Goal: Information Seeking & Learning: Learn about a topic

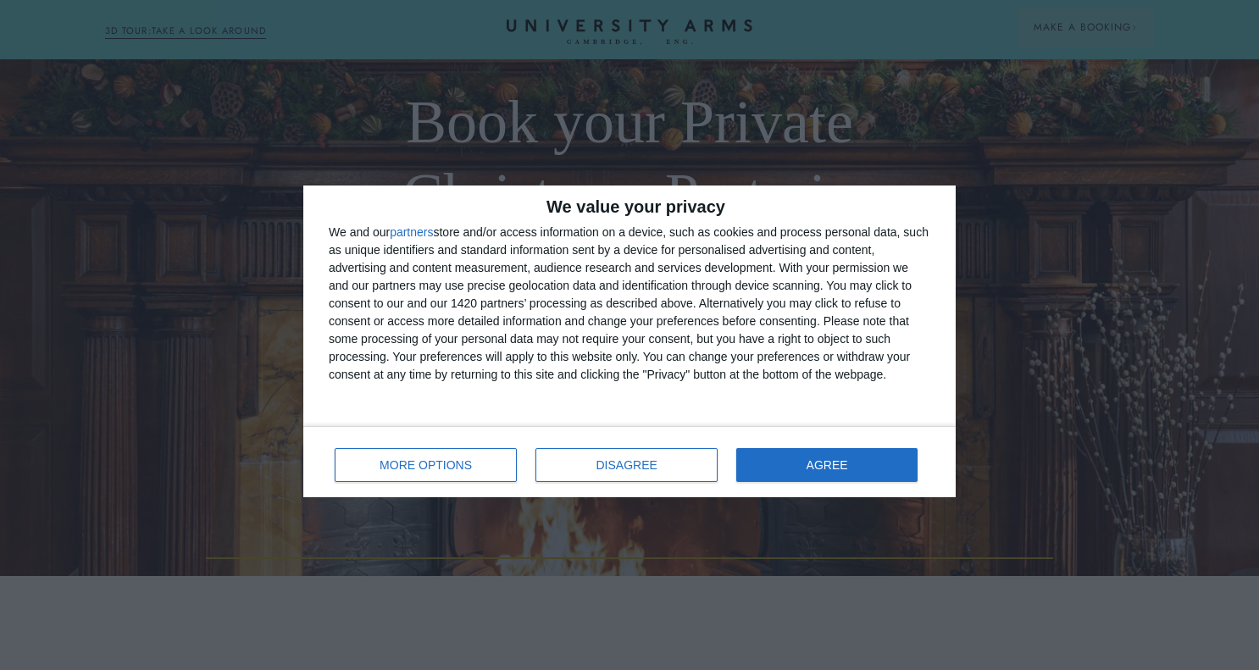
scroll to position [424, 0]
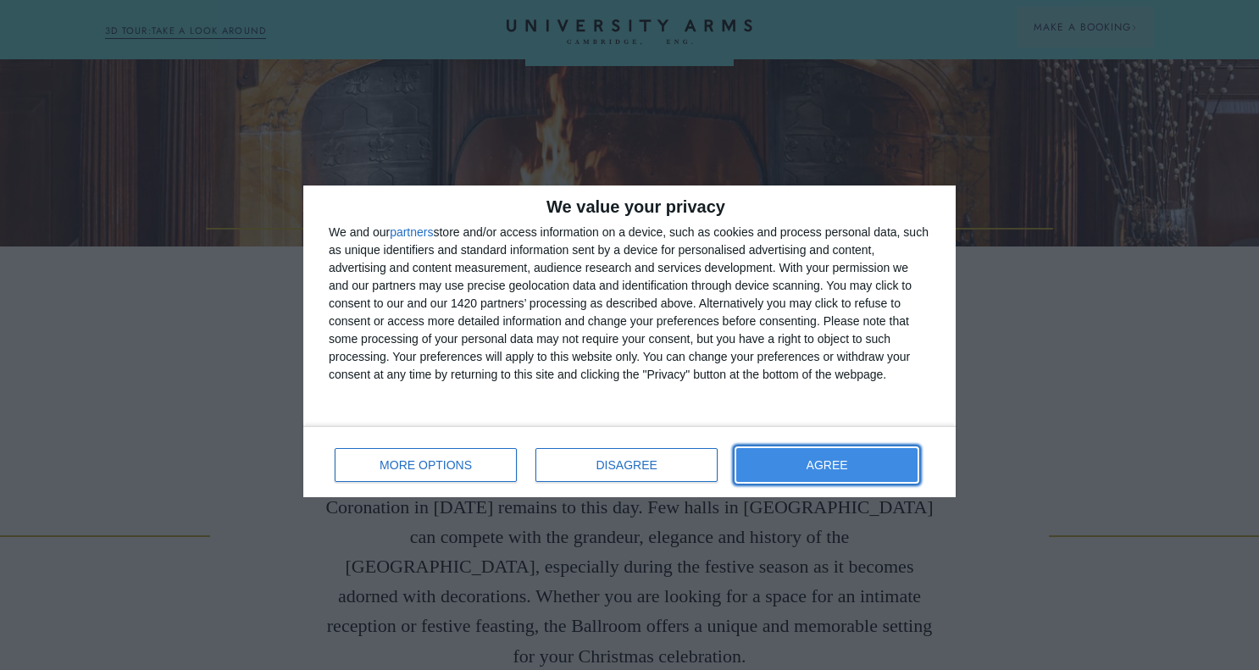
click at [795, 467] on button "AGREE" at bounding box center [826, 465] width 181 height 34
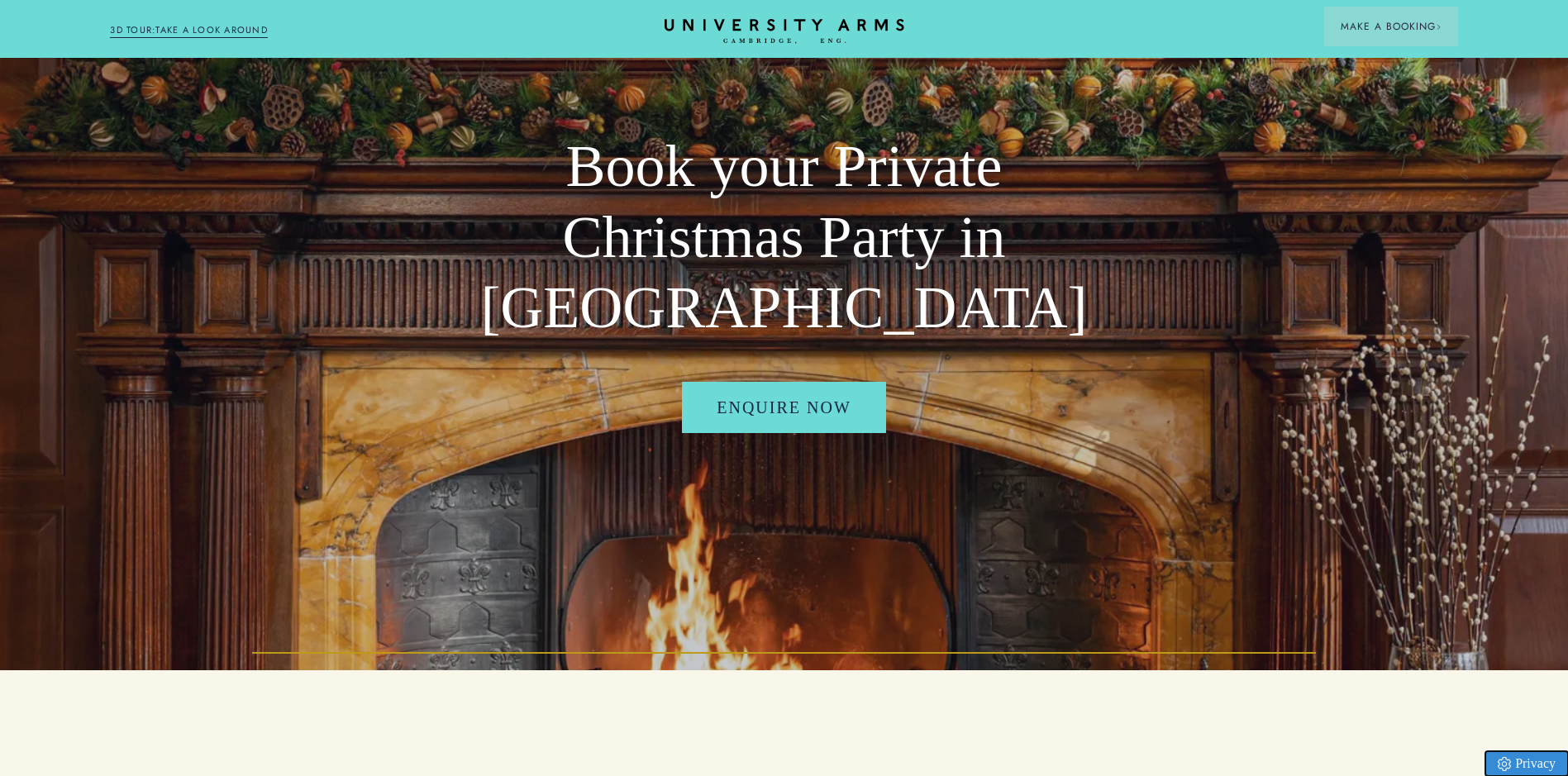
scroll to position [0, 0]
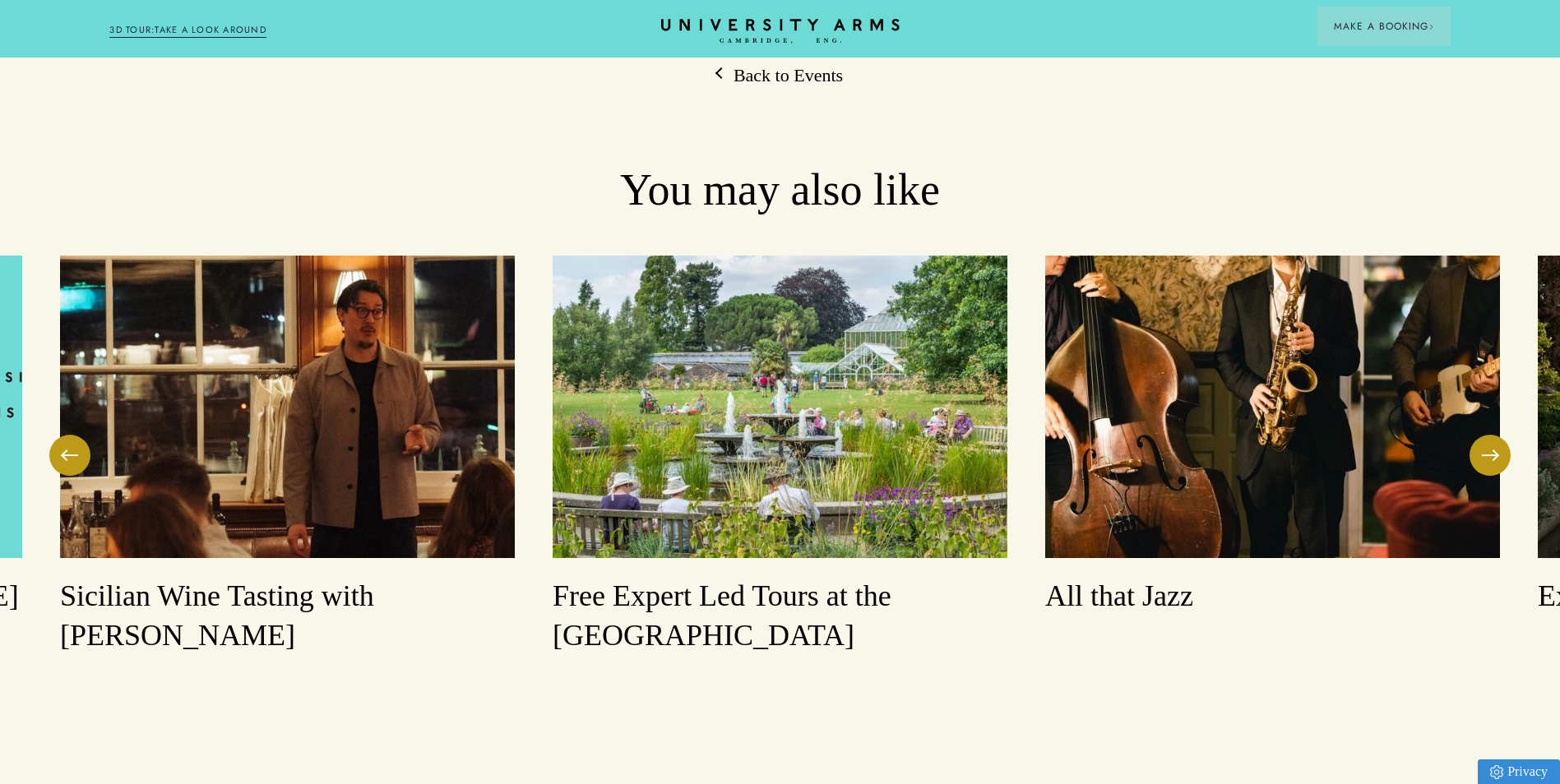
scroll to position [4757, 0]
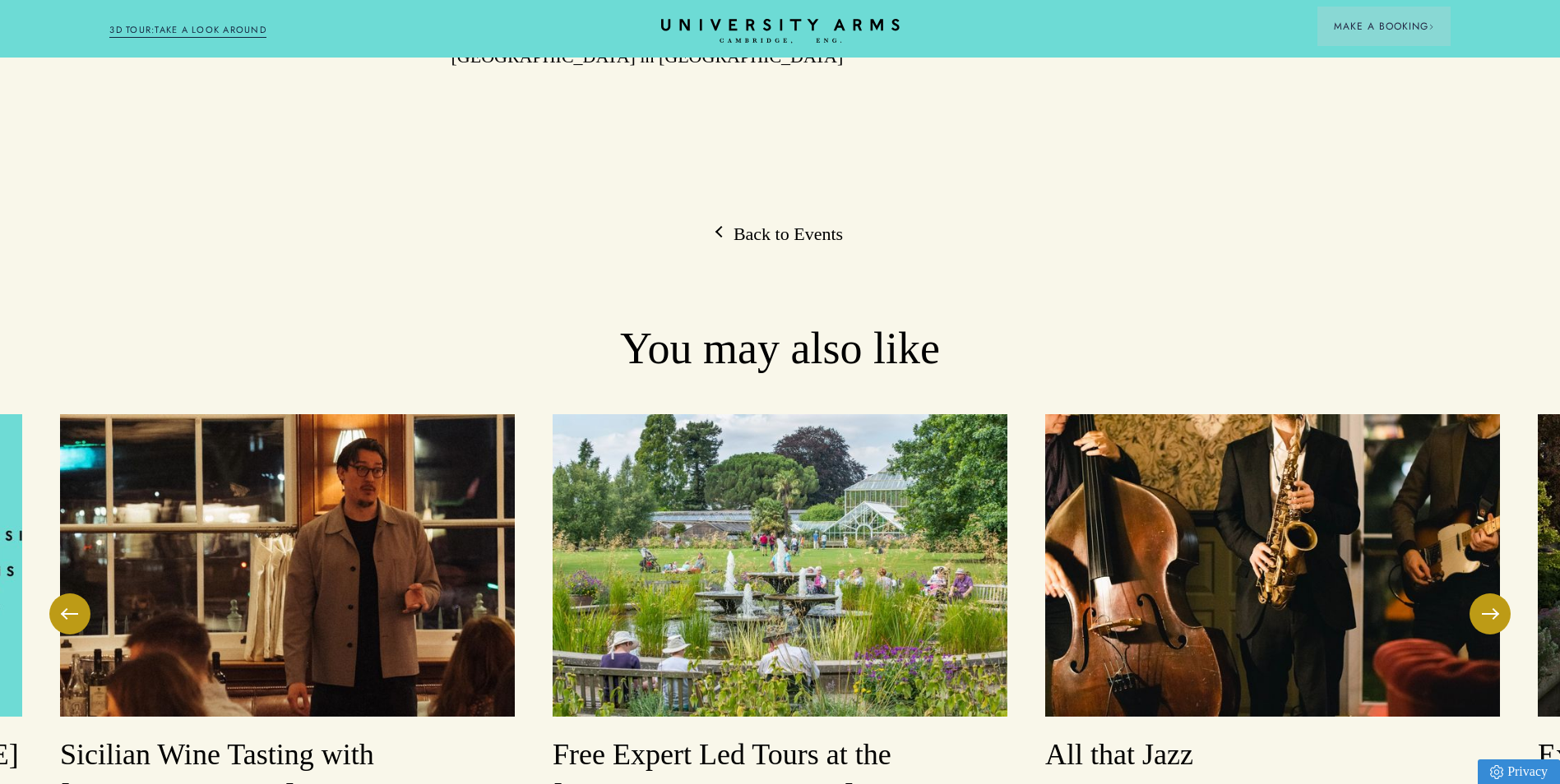
click at [1263, 484] on img at bounding box center [1273, 566] width 454 height 303
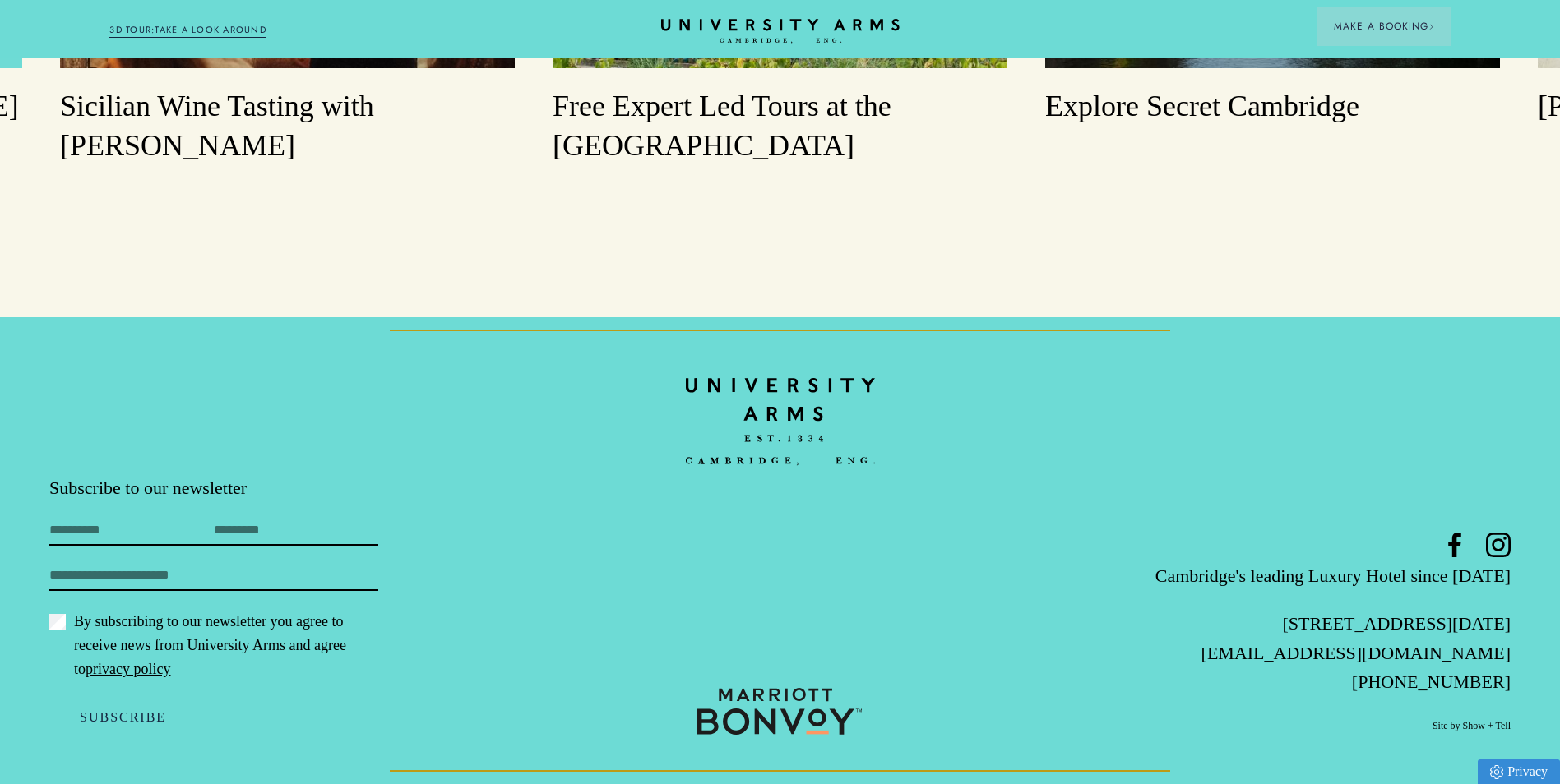
scroll to position [2367, 0]
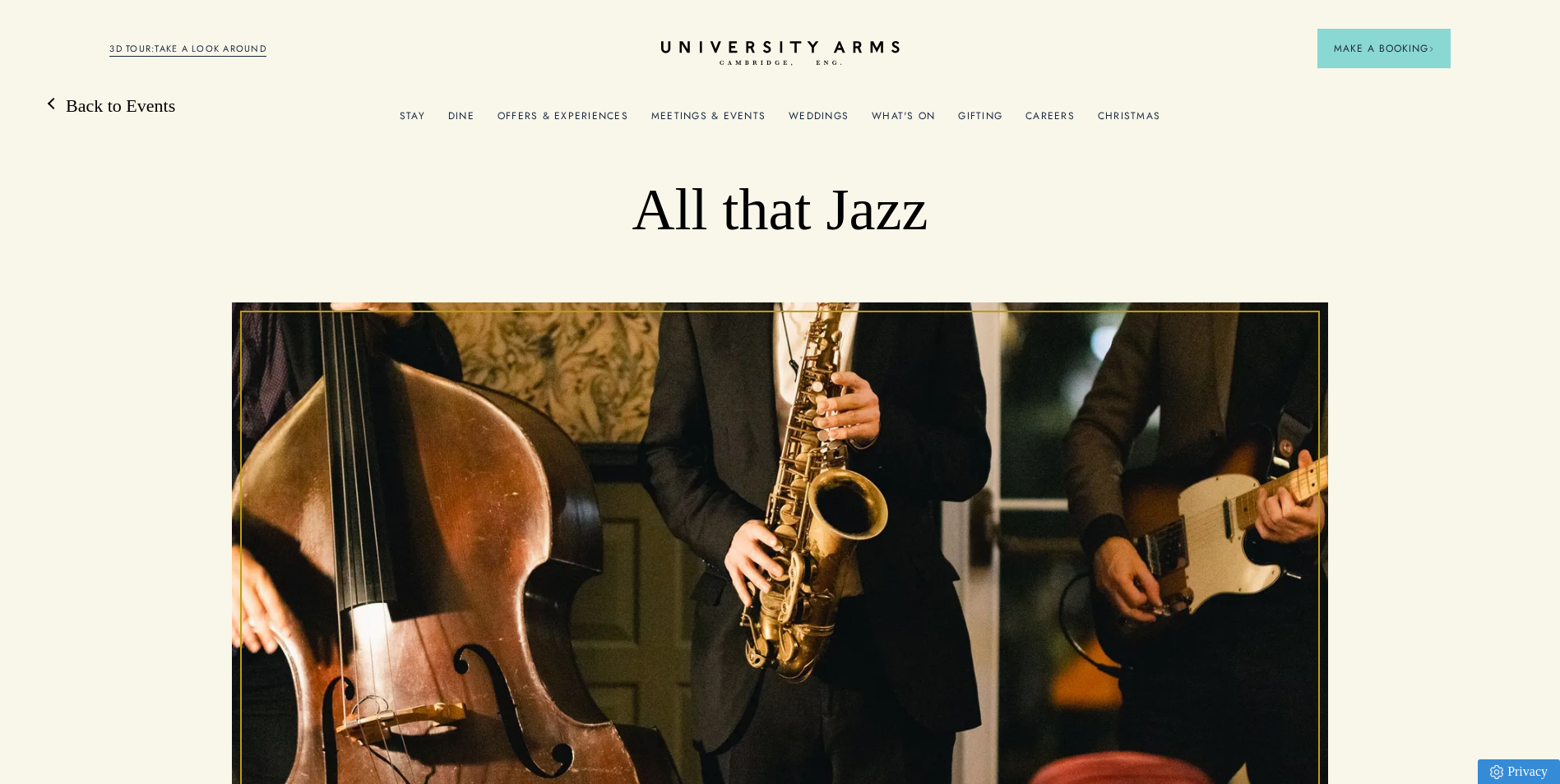
scroll to position [0, 0]
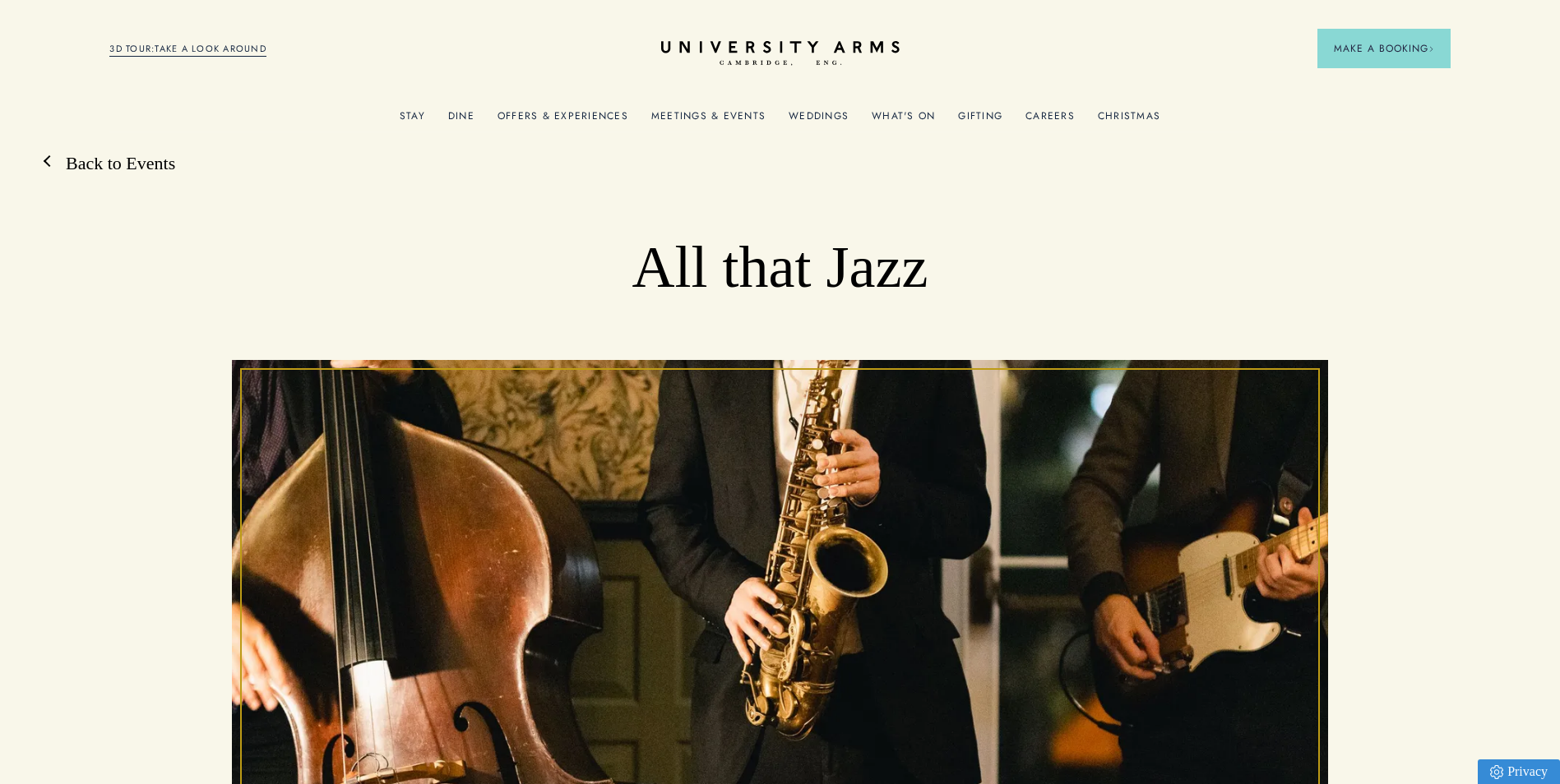
click at [171, 160] on link "Back to Events" at bounding box center [113, 163] width 126 height 24
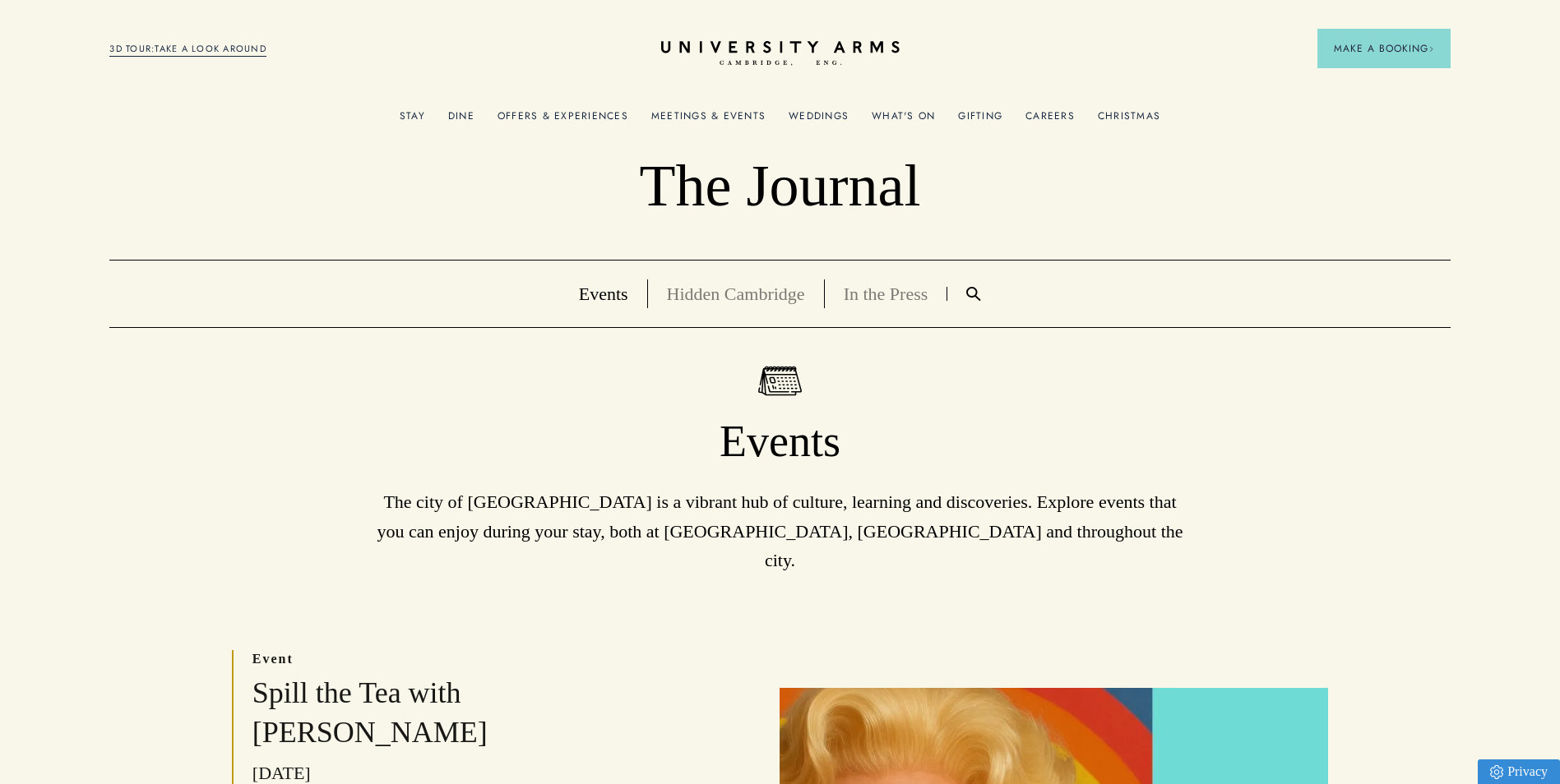
click at [557, 118] on link "Offers & Experiences" at bounding box center [562, 121] width 131 height 21
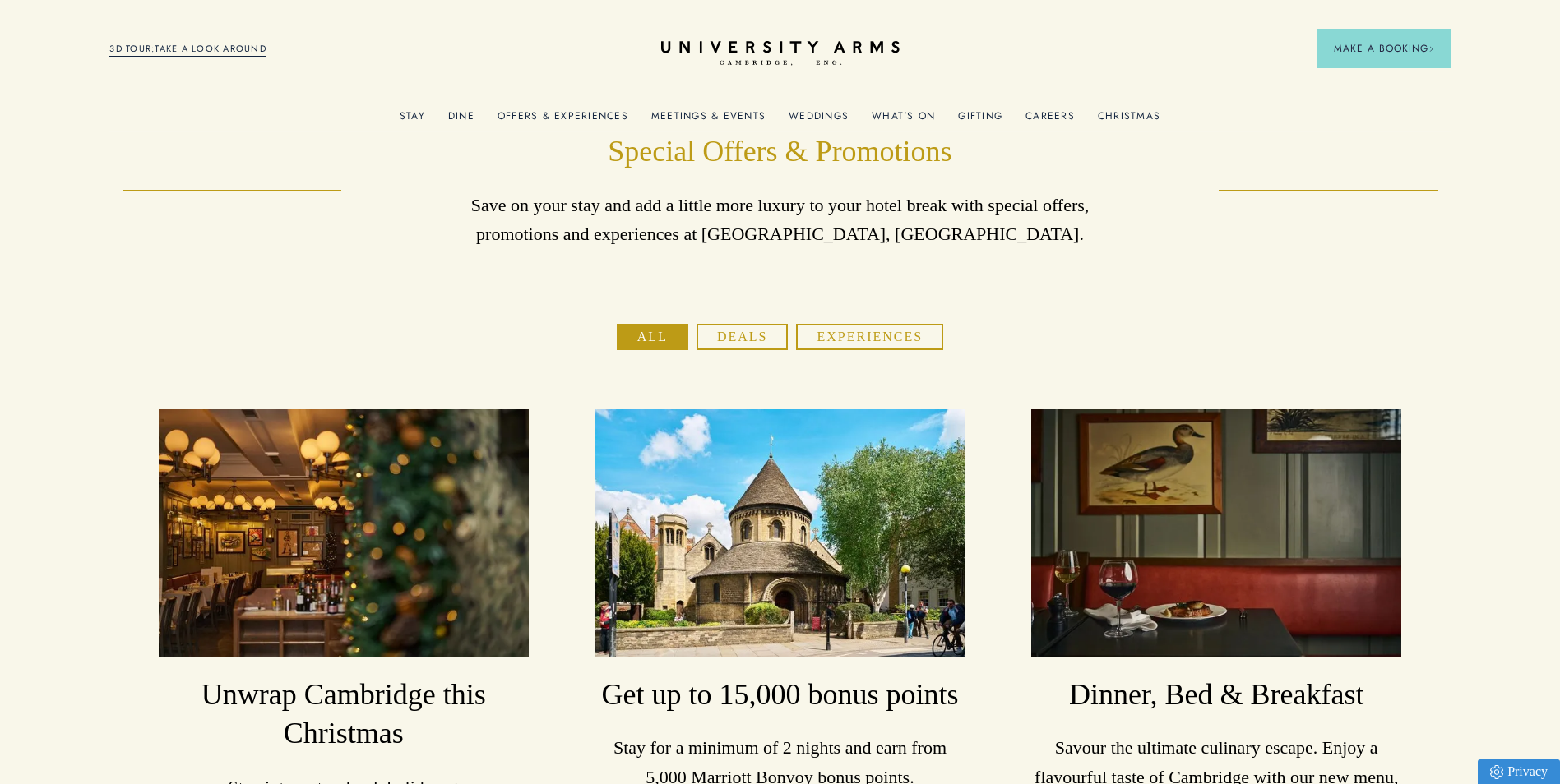
click at [921, 111] on link "What's On" at bounding box center [903, 121] width 63 height 21
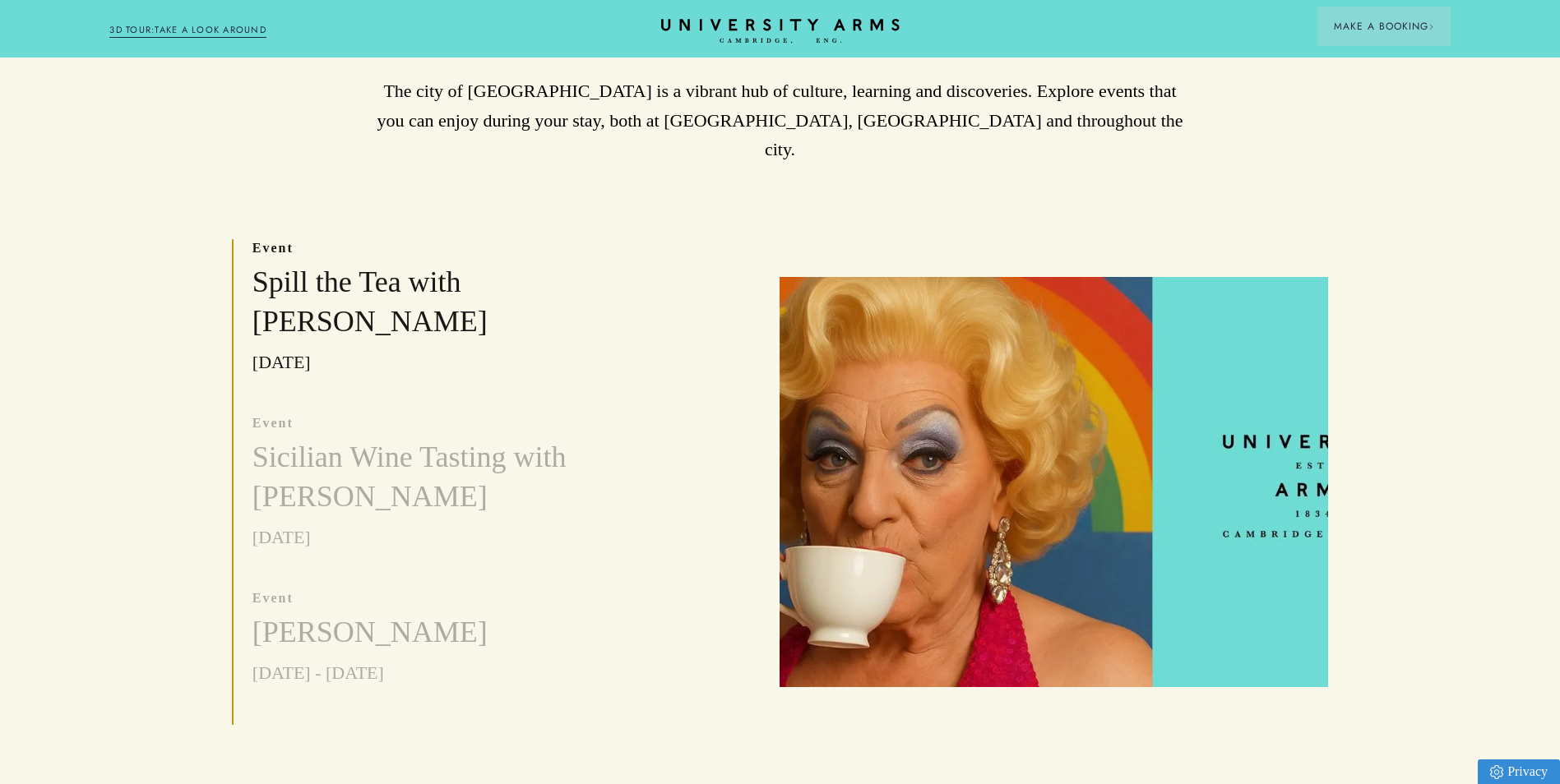
scroll to position [471, 0]
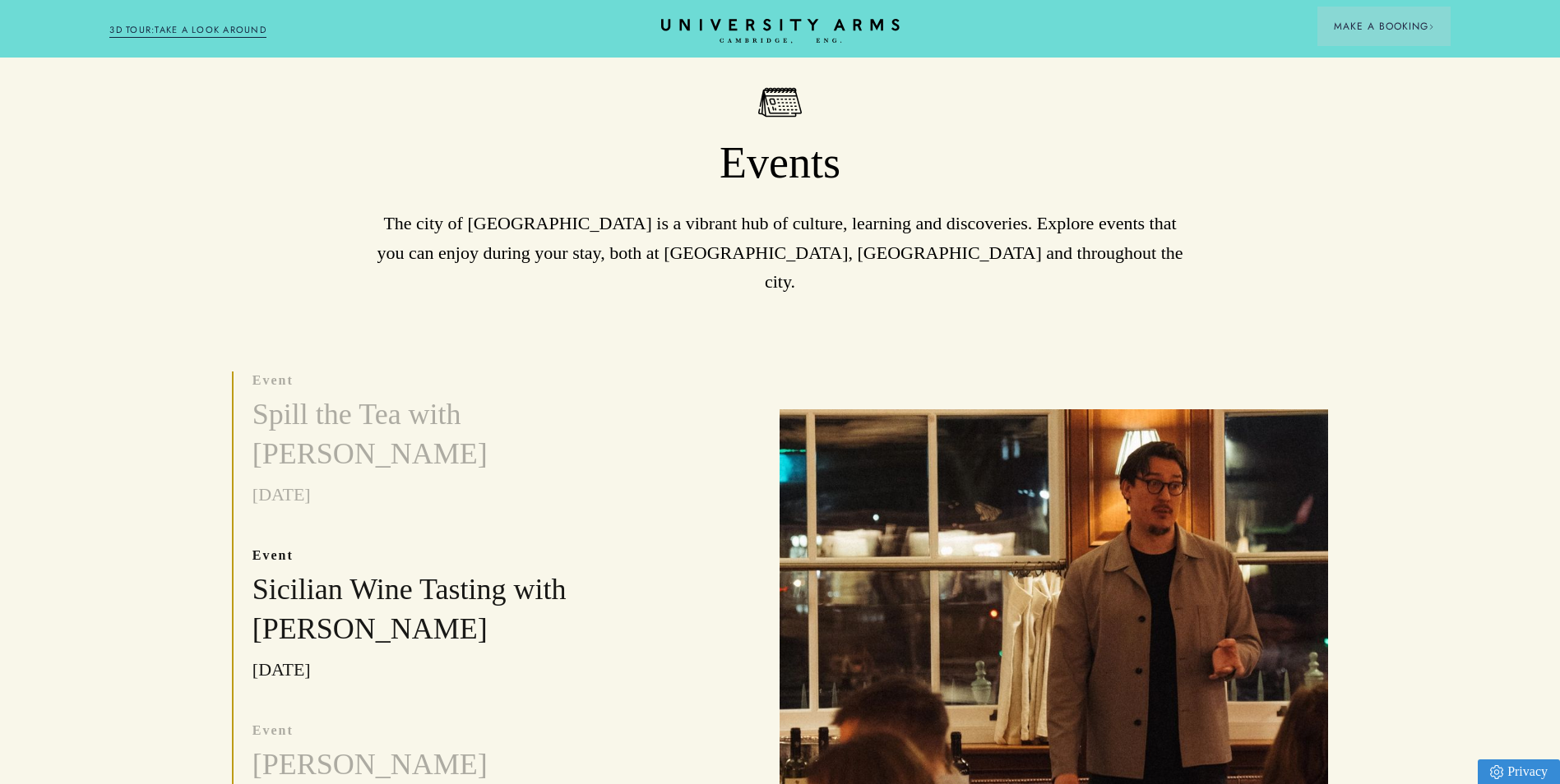
scroll to position [493, 0]
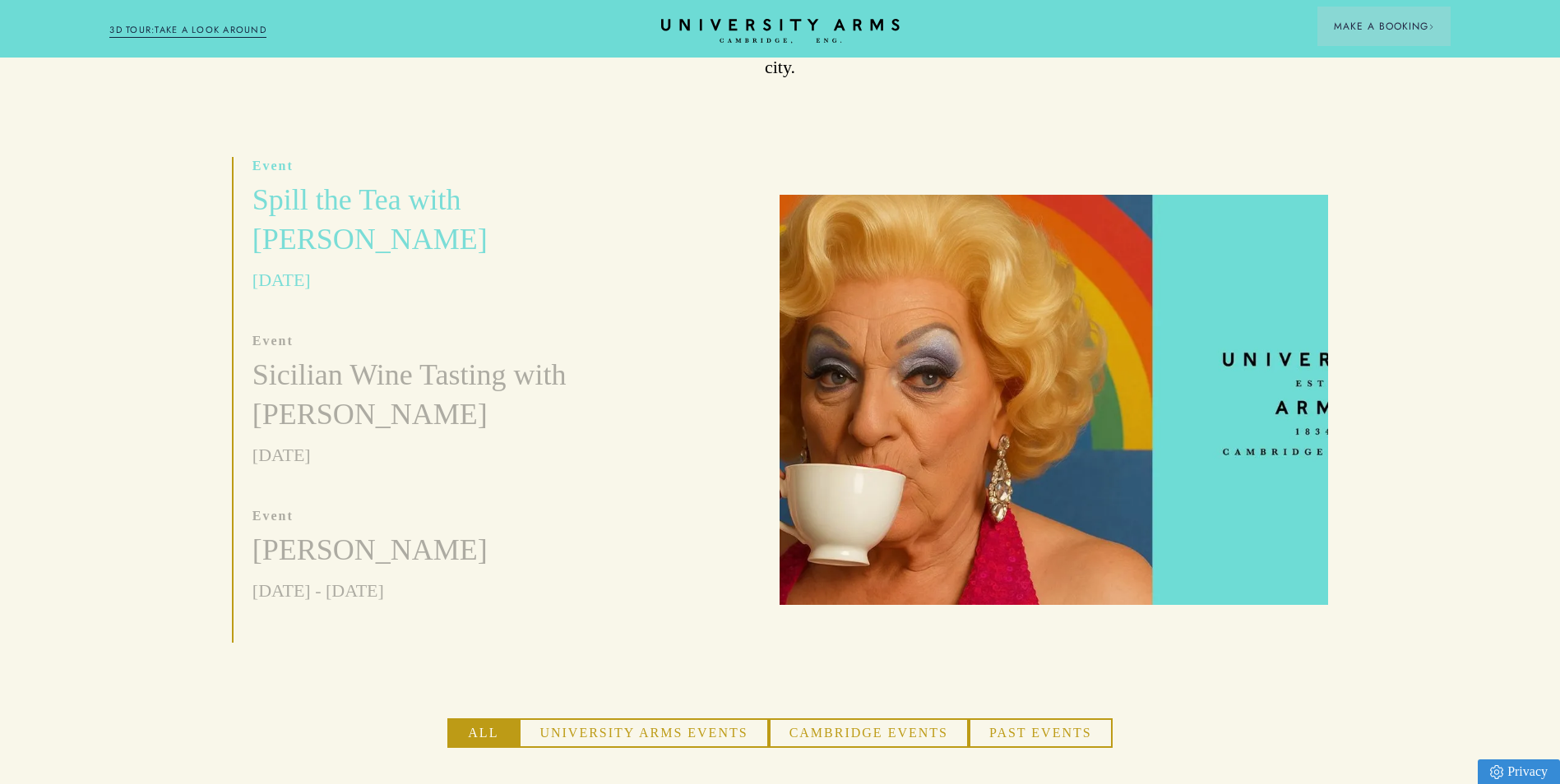
click at [304, 216] on h3 "Spill the Tea with [PERSON_NAME]" at bounding box center [441, 219] width 377 height 79
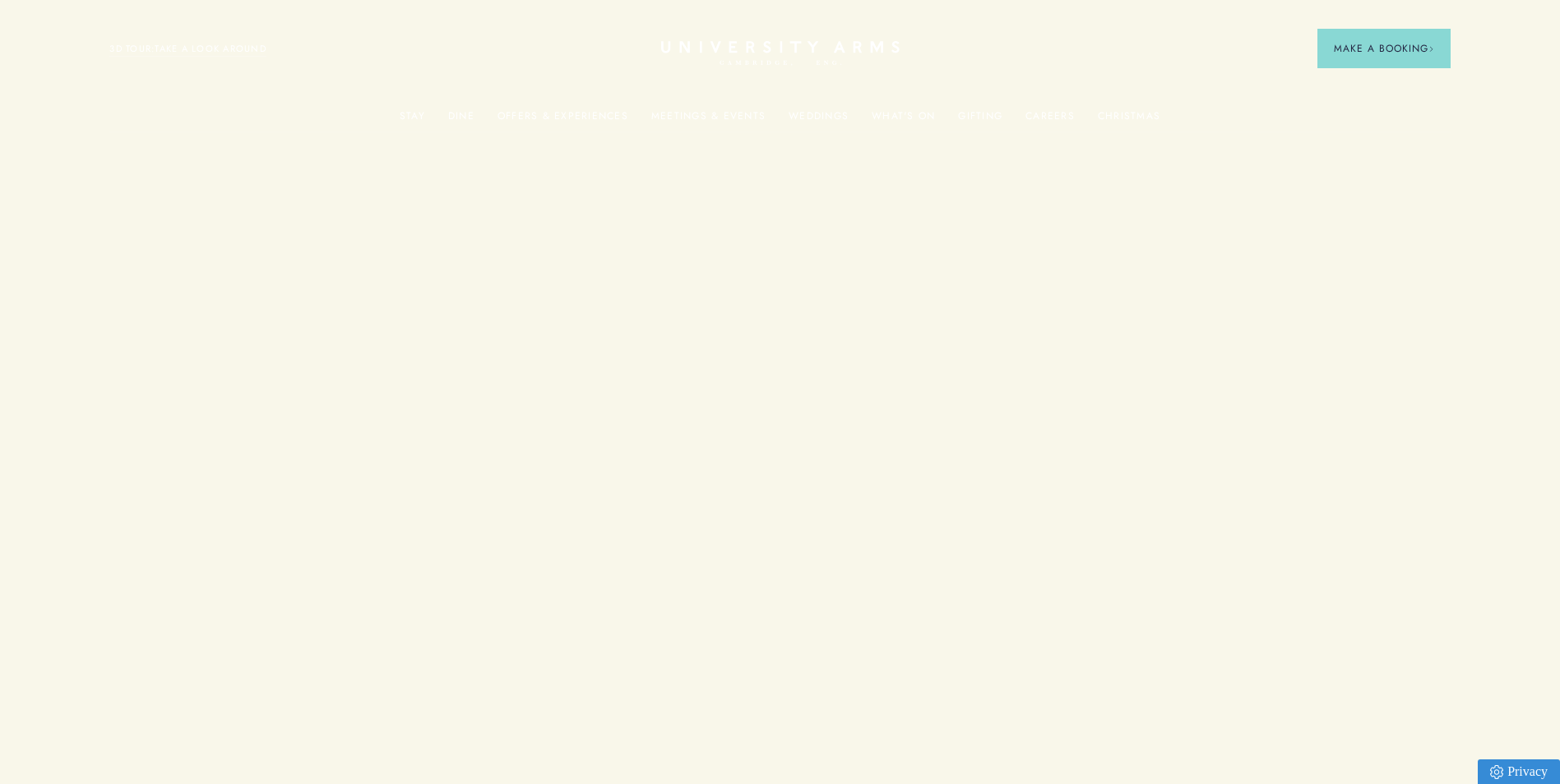
scroll to position [493, 0]
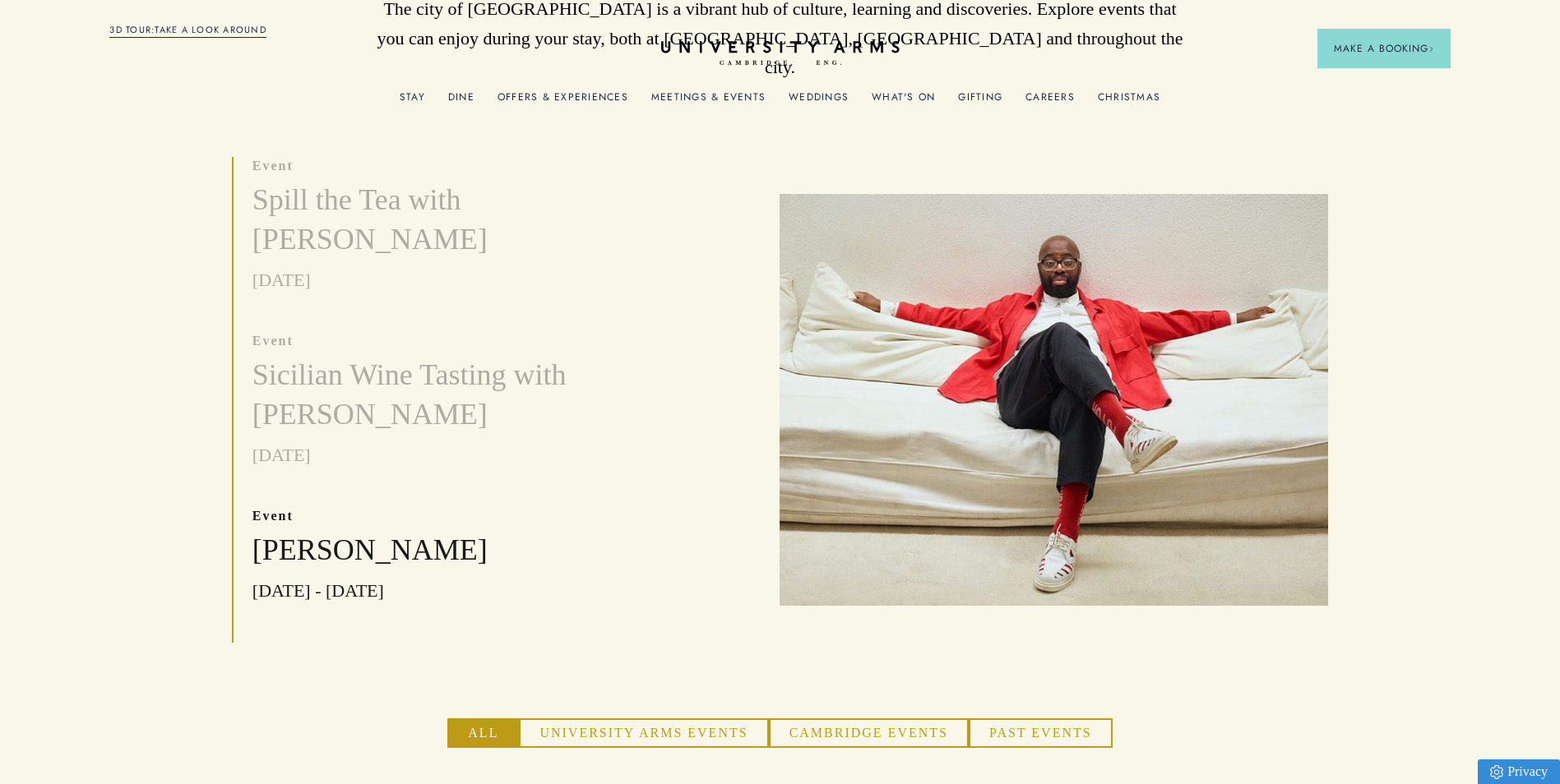
click at [707, 718] on button "University Arms Events" at bounding box center [643, 733] width 249 height 29
click at [811, 718] on button "Cambridge Events" at bounding box center [869, 733] width 200 height 29
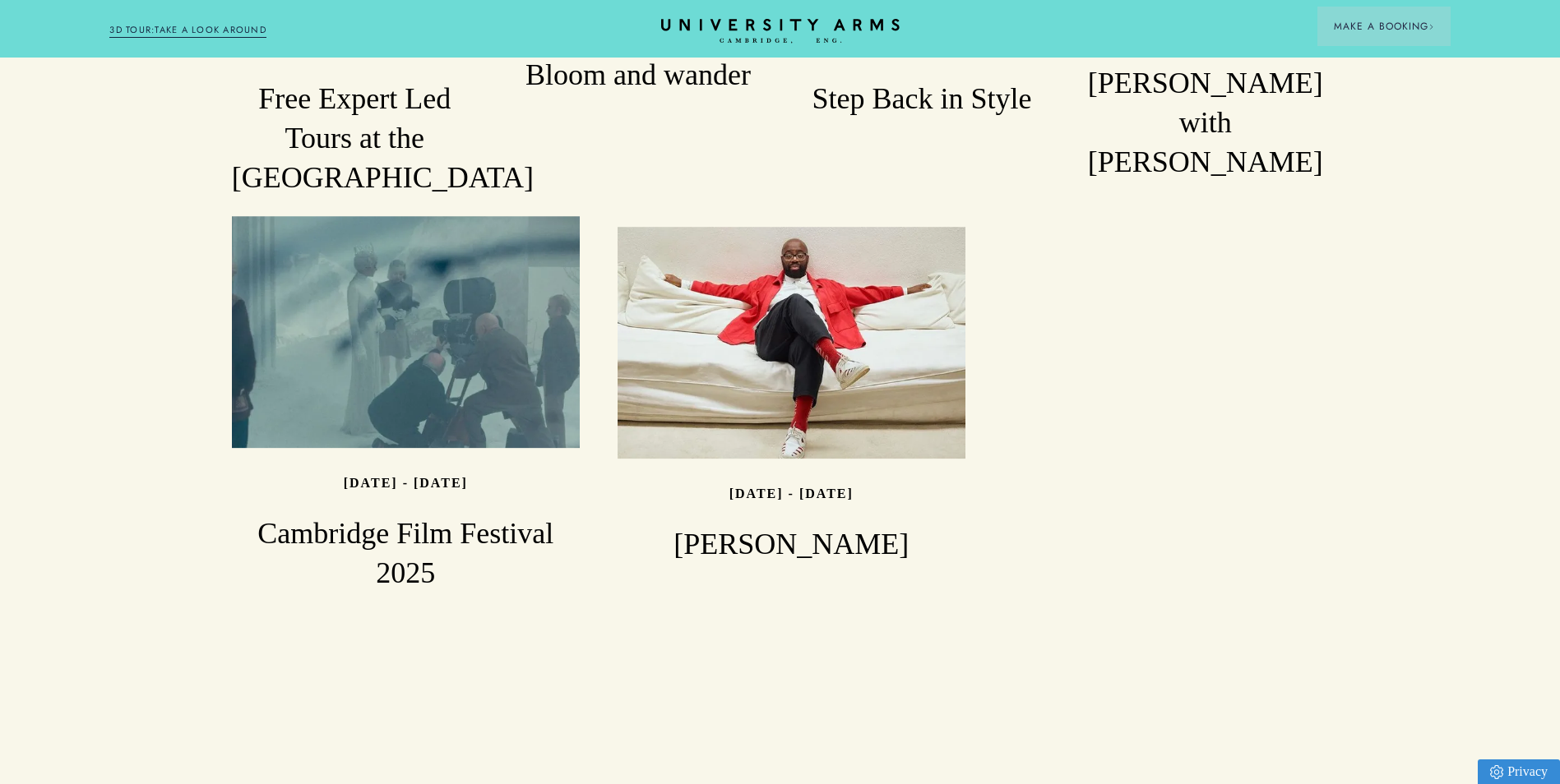
scroll to position [1560, 0]
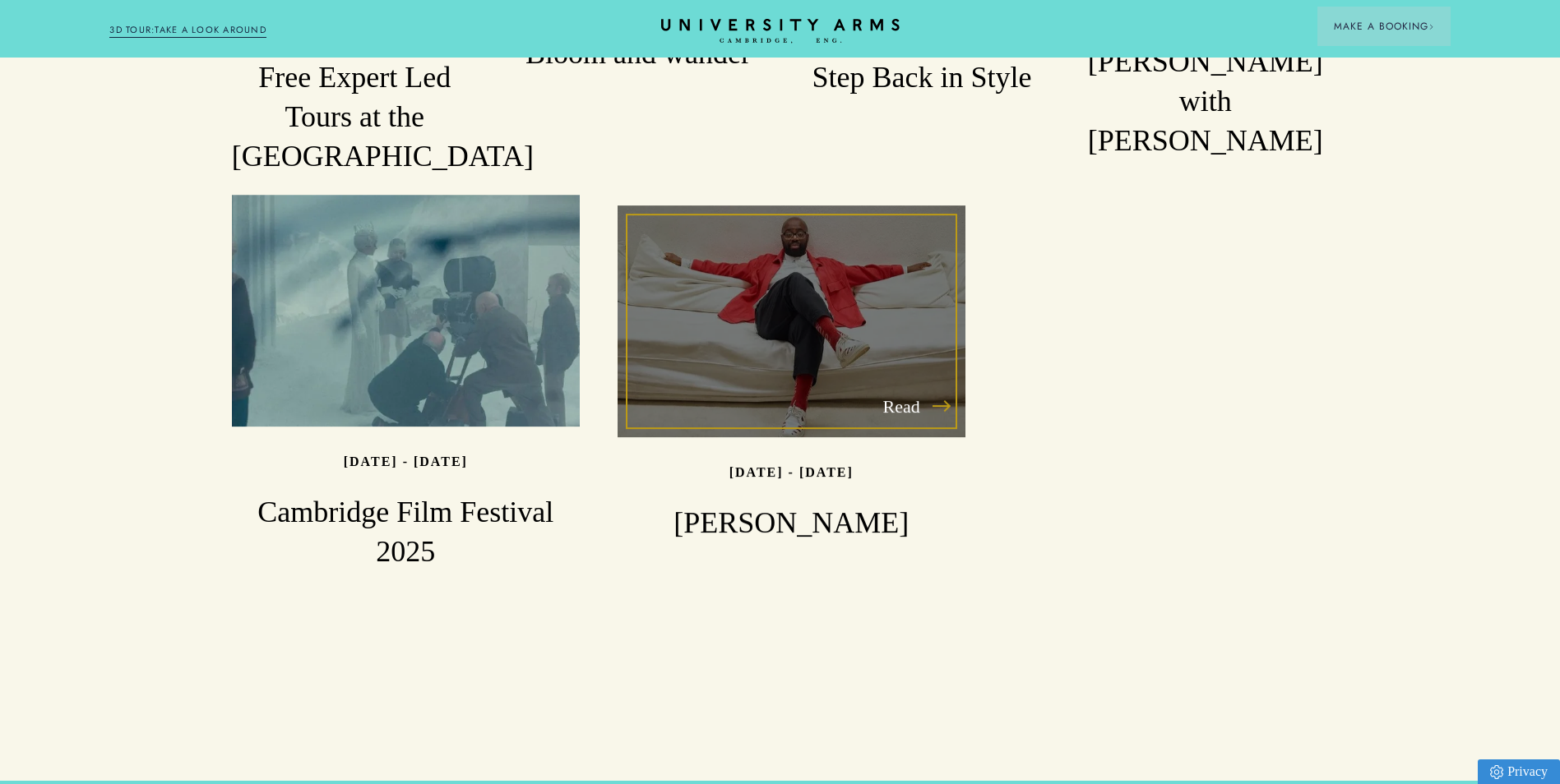
click at [880, 361] on div "Read" at bounding box center [791, 321] width 348 height 232
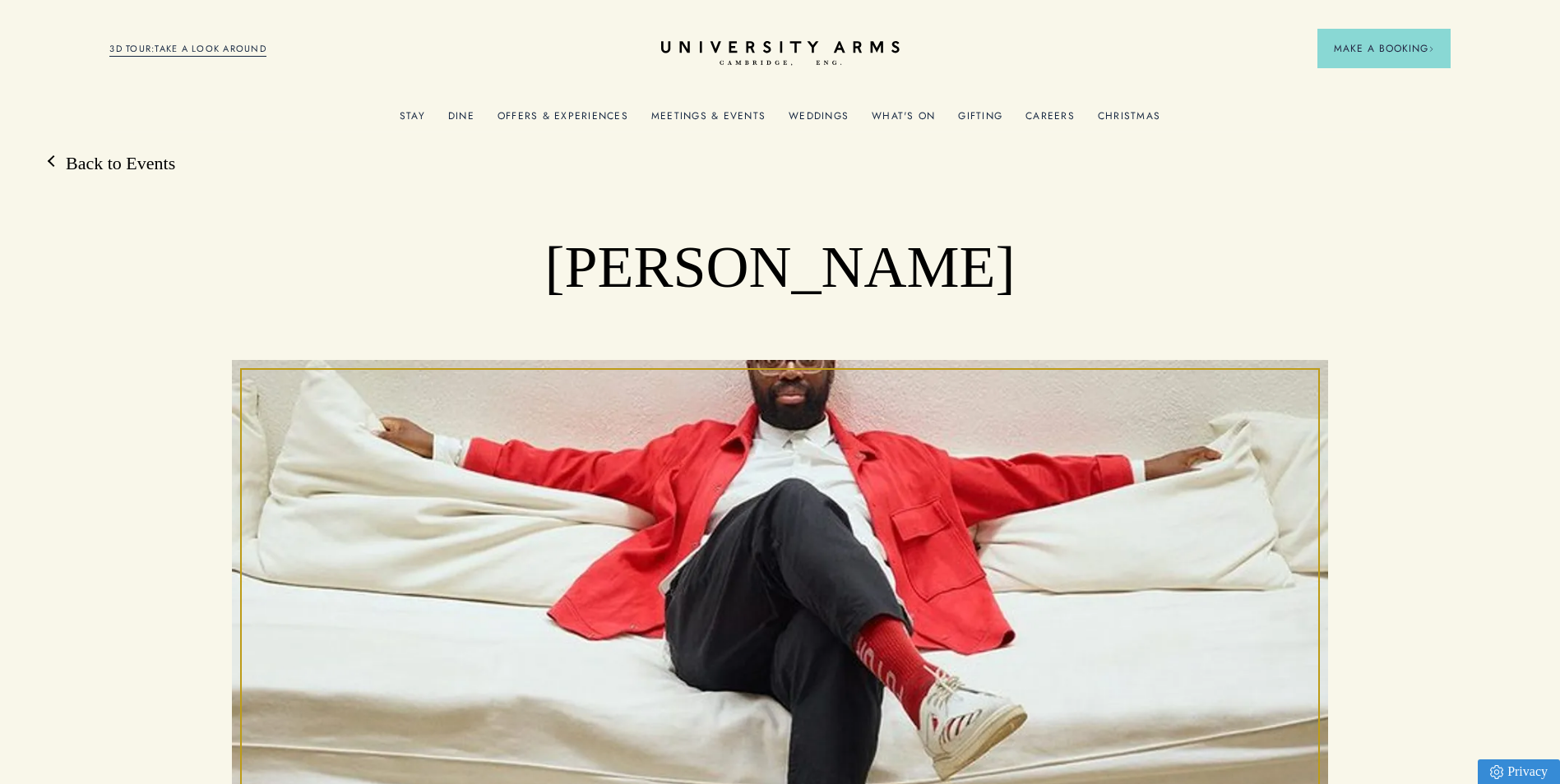
drag, startPoint x: 1142, startPoint y: 126, endPoint x: 1133, endPoint y: 121, distance: 10.3
click at [1142, 126] on link "Christmas" at bounding box center [1129, 121] width 62 height 21
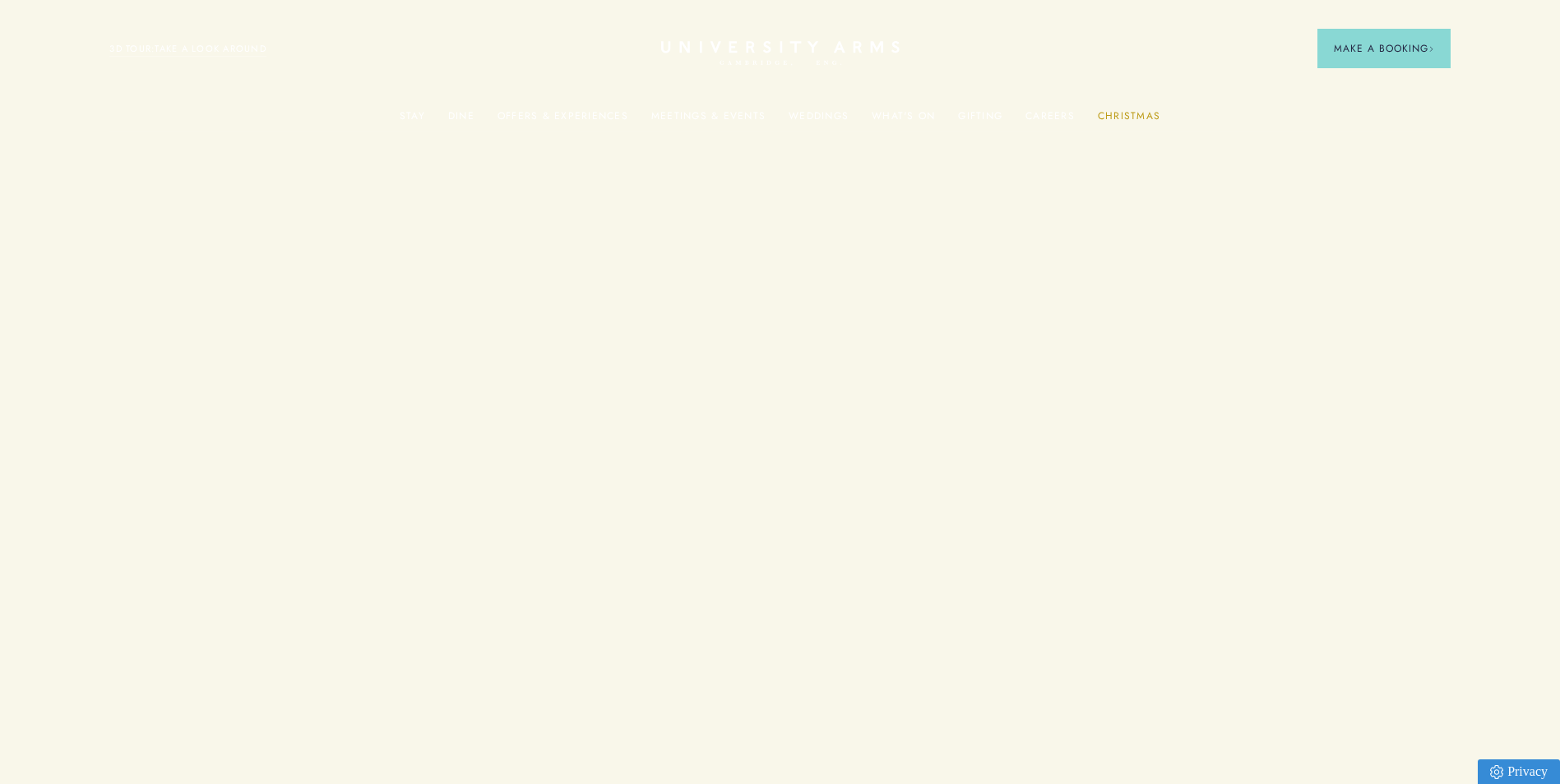
click at [1132, 119] on link "Christmas" at bounding box center [1129, 121] width 62 height 21
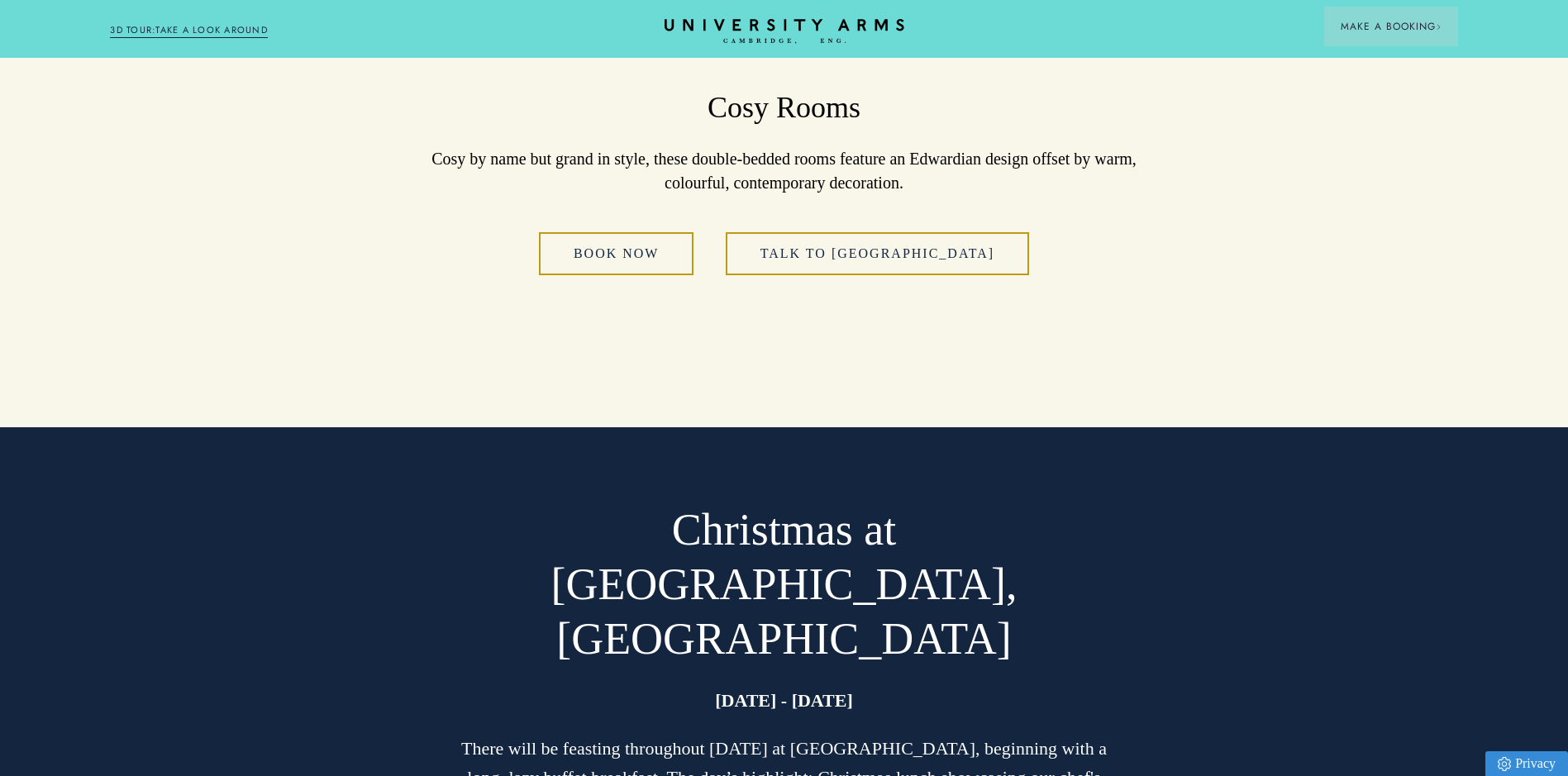
scroll to position [3114, 0]
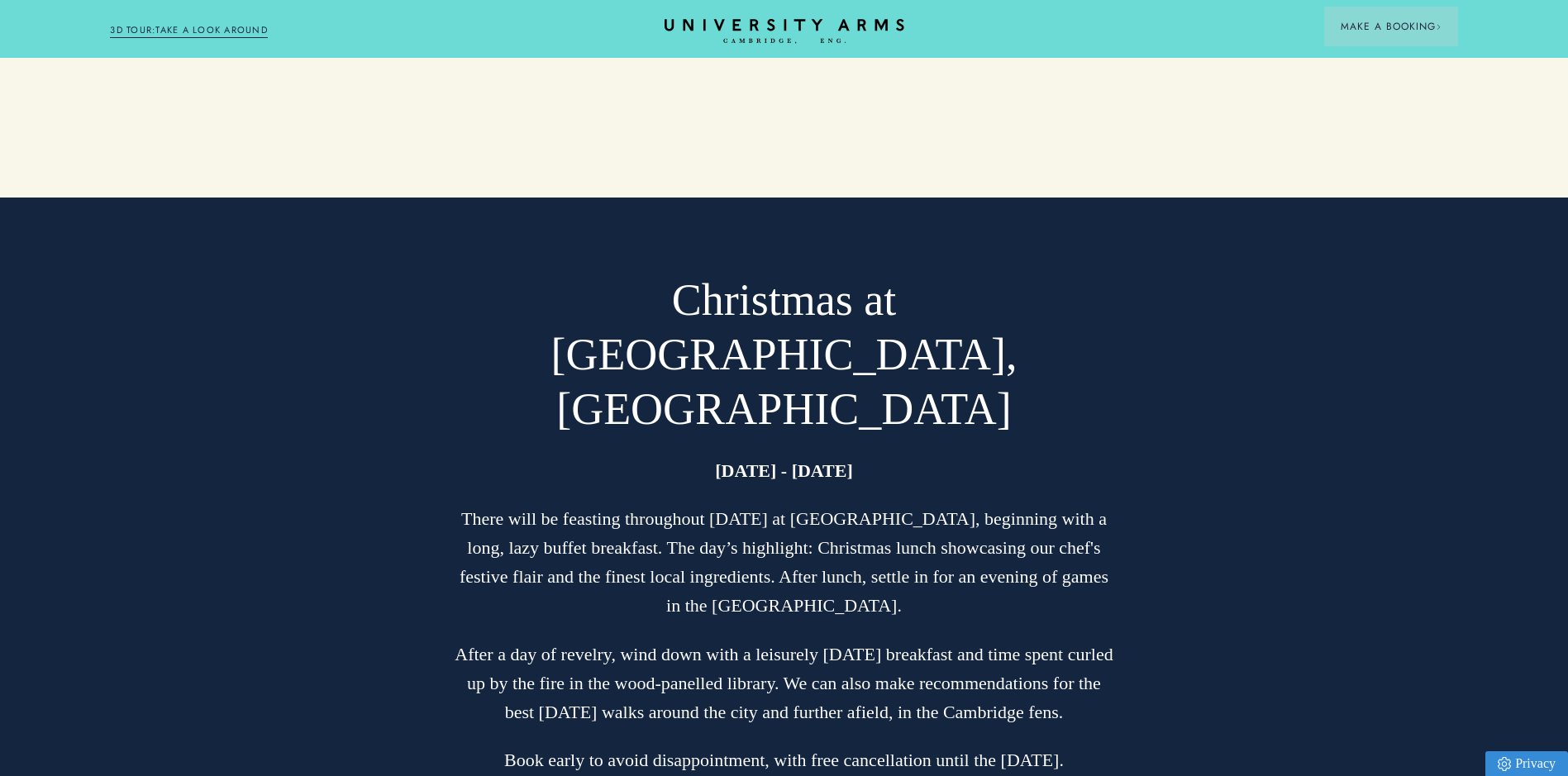
drag, startPoint x: 1574, startPoint y: 489, endPoint x: 1290, endPoint y: 316, distance: 332.5
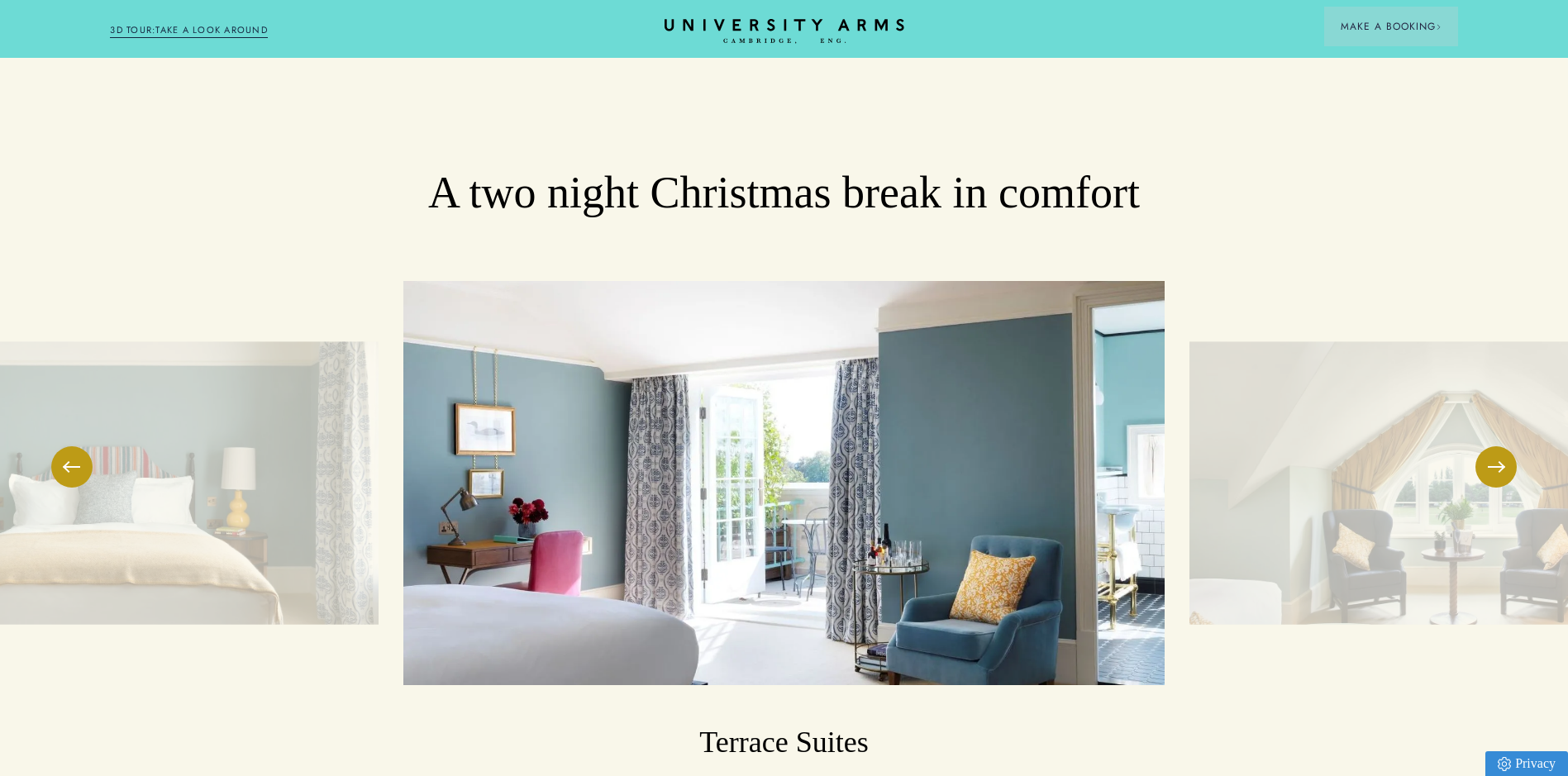
scroll to position [2103, 0]
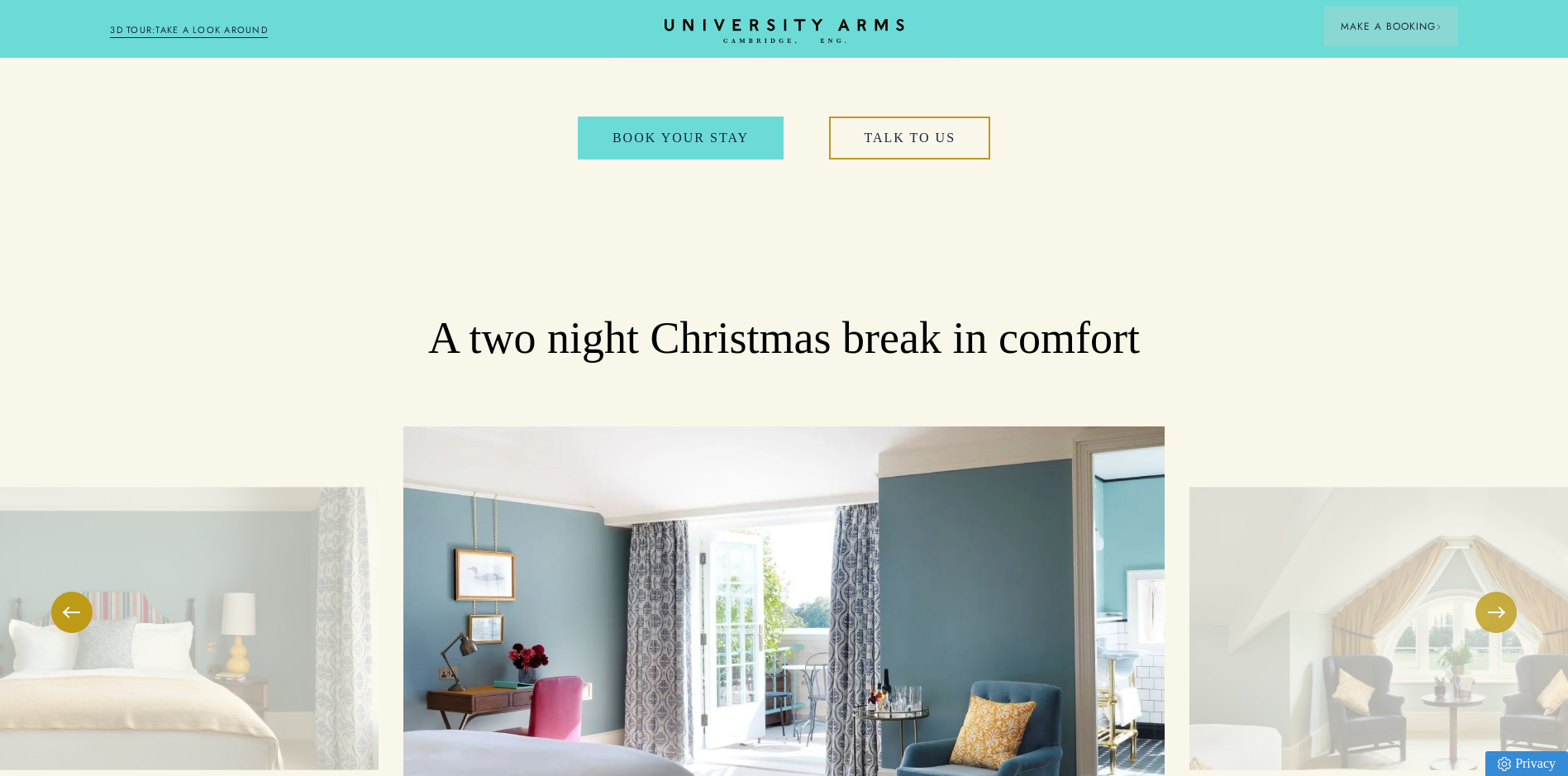
click at [1493, 592] on button at bounding box center [1496, 612] width 41 height 41
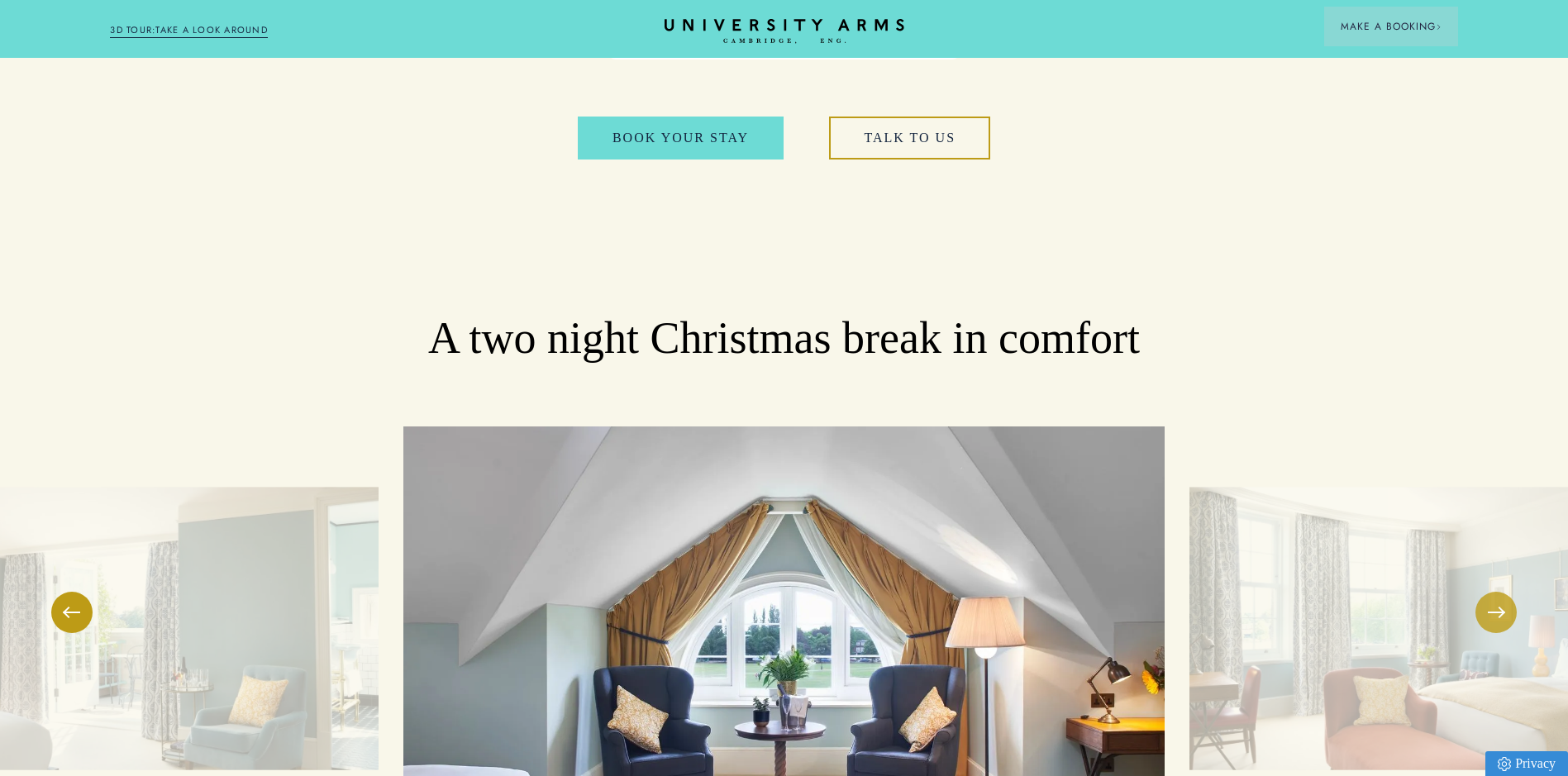
click at [1493, 592] on button at bounding box center [1496, 612] width 41 height 41
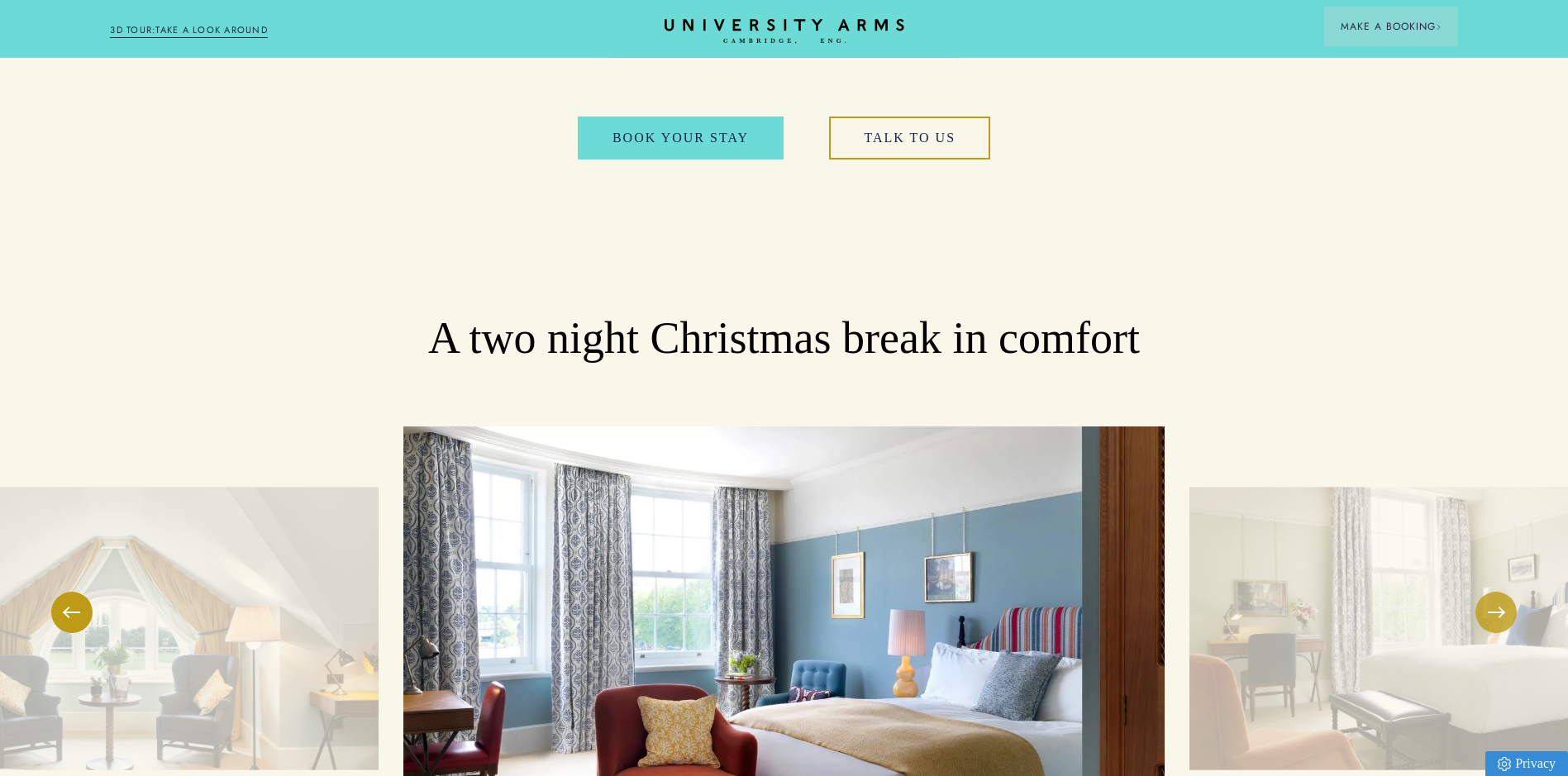
click at [1493, 592] on button at bounding box center [1496, 612] width 41 height 41
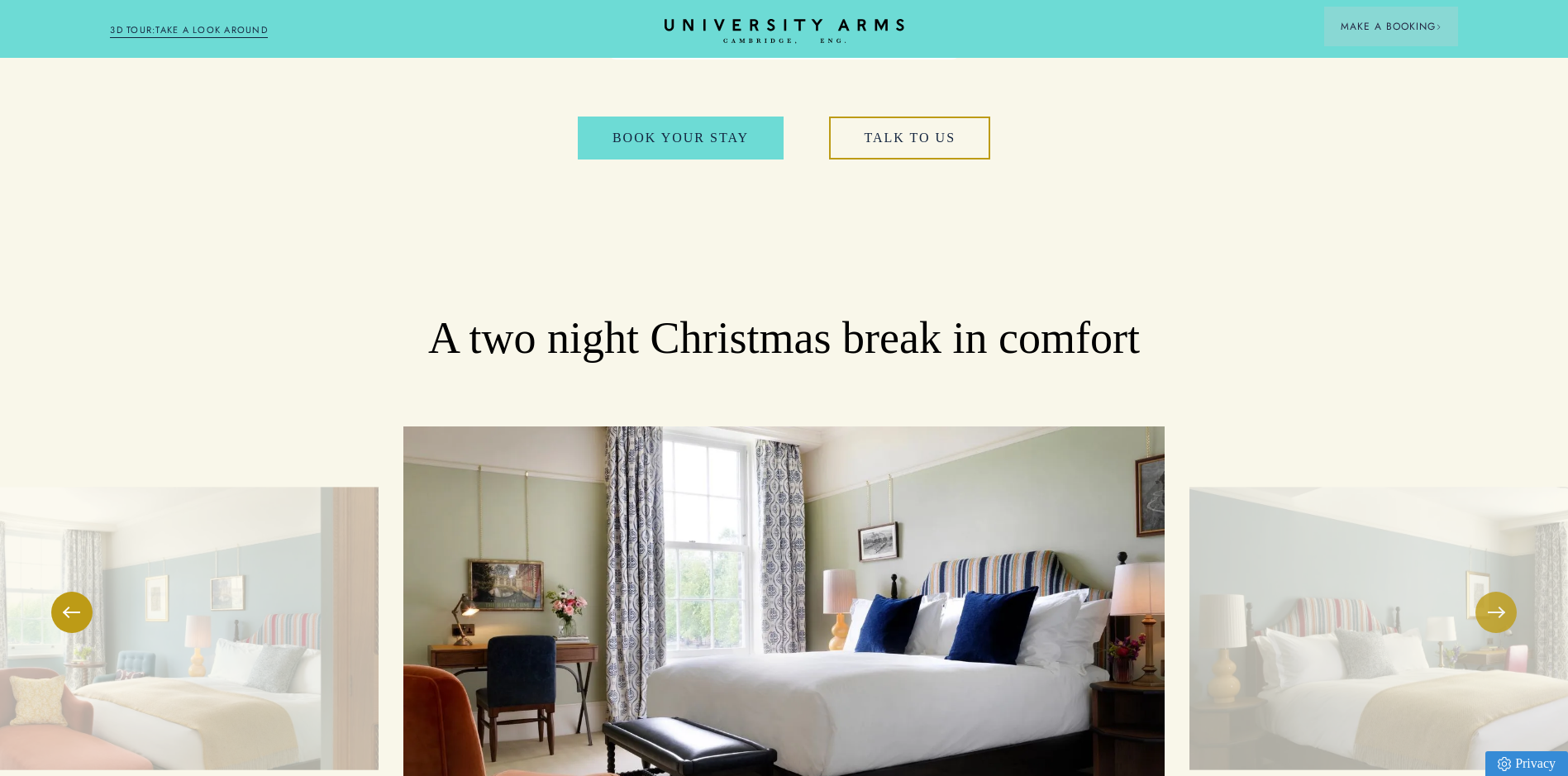
click at [1493, 592] on button at bounding box center [1496, 612] width 41 height 41
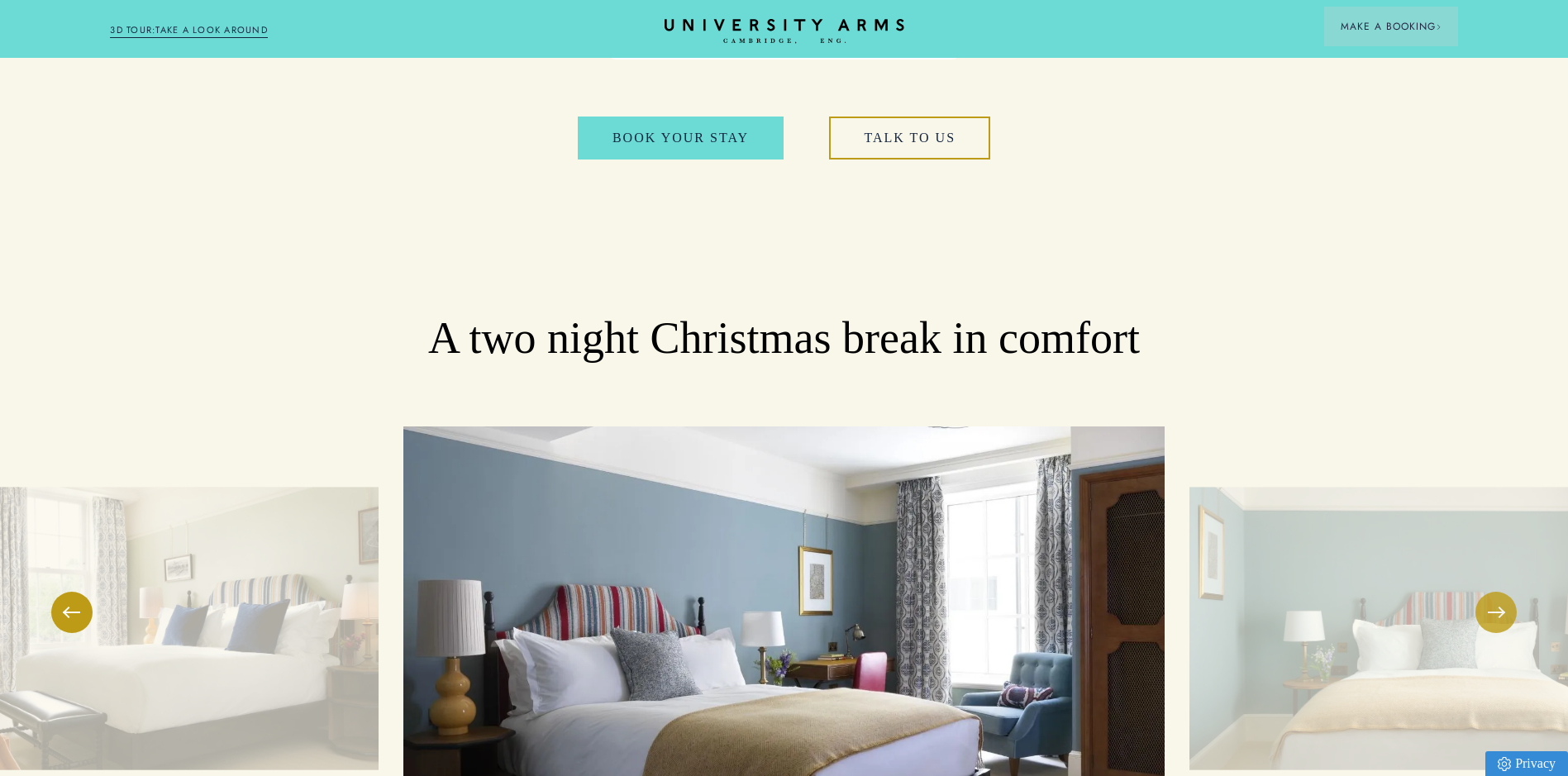
click at [1498, 592] on button at bounding box center [1496, 612] width 41 height 41
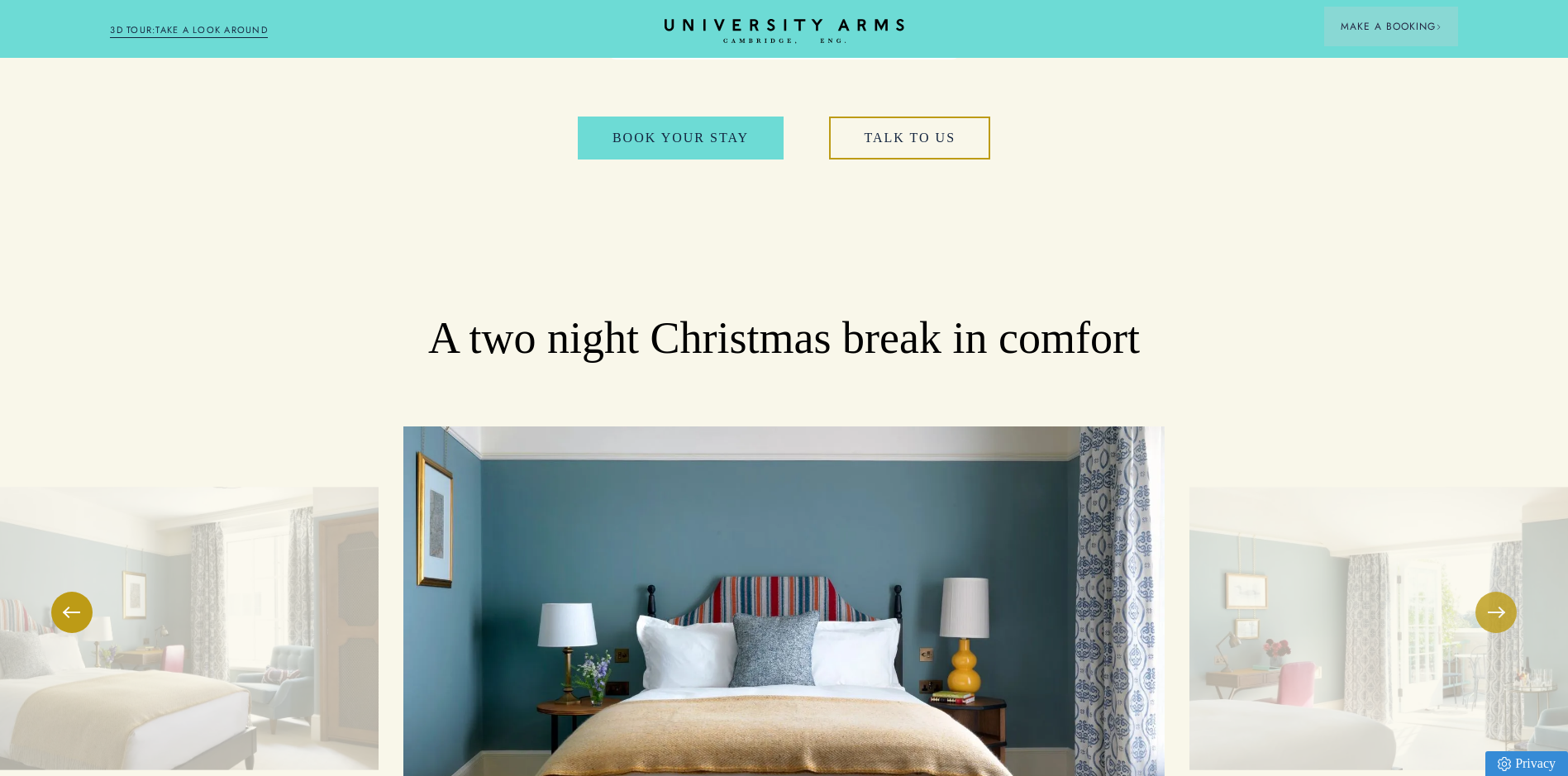
click at [1500, 592] on button at bounding box center [1496, 612] width 41 height 41
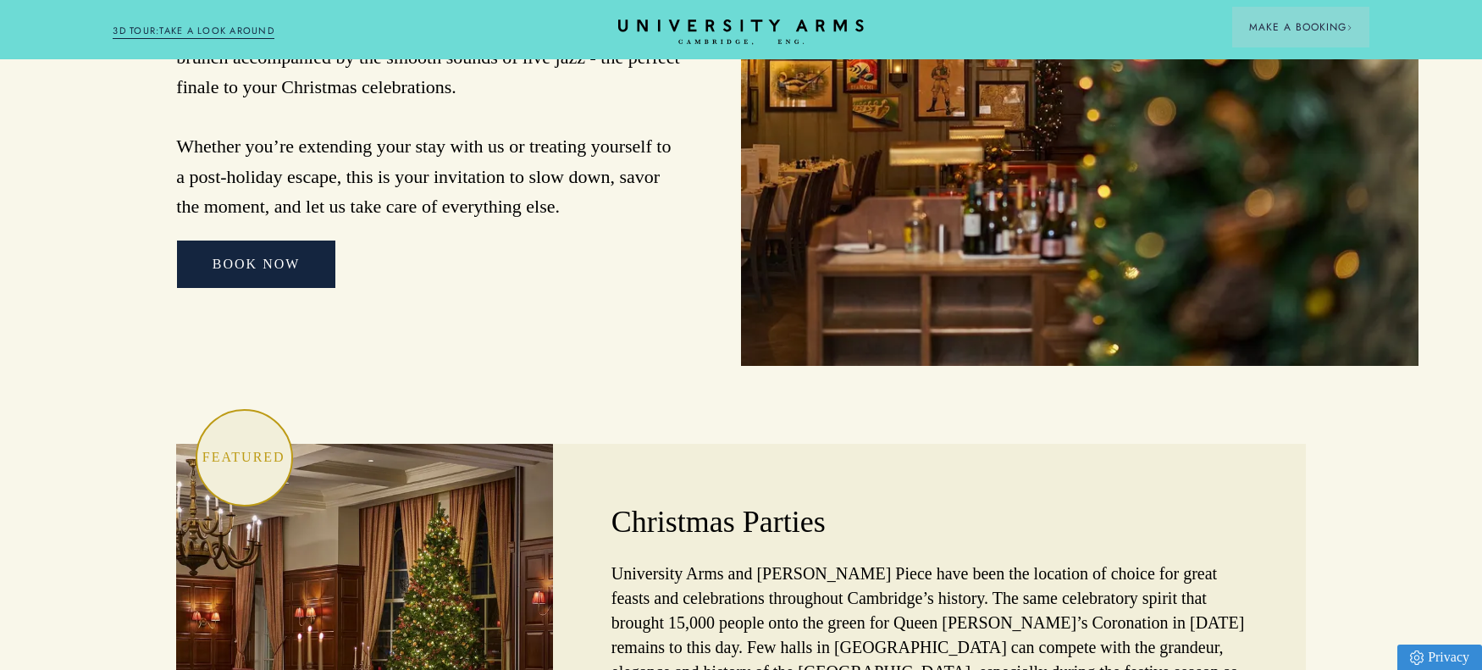
scroll to position [4510, 0]
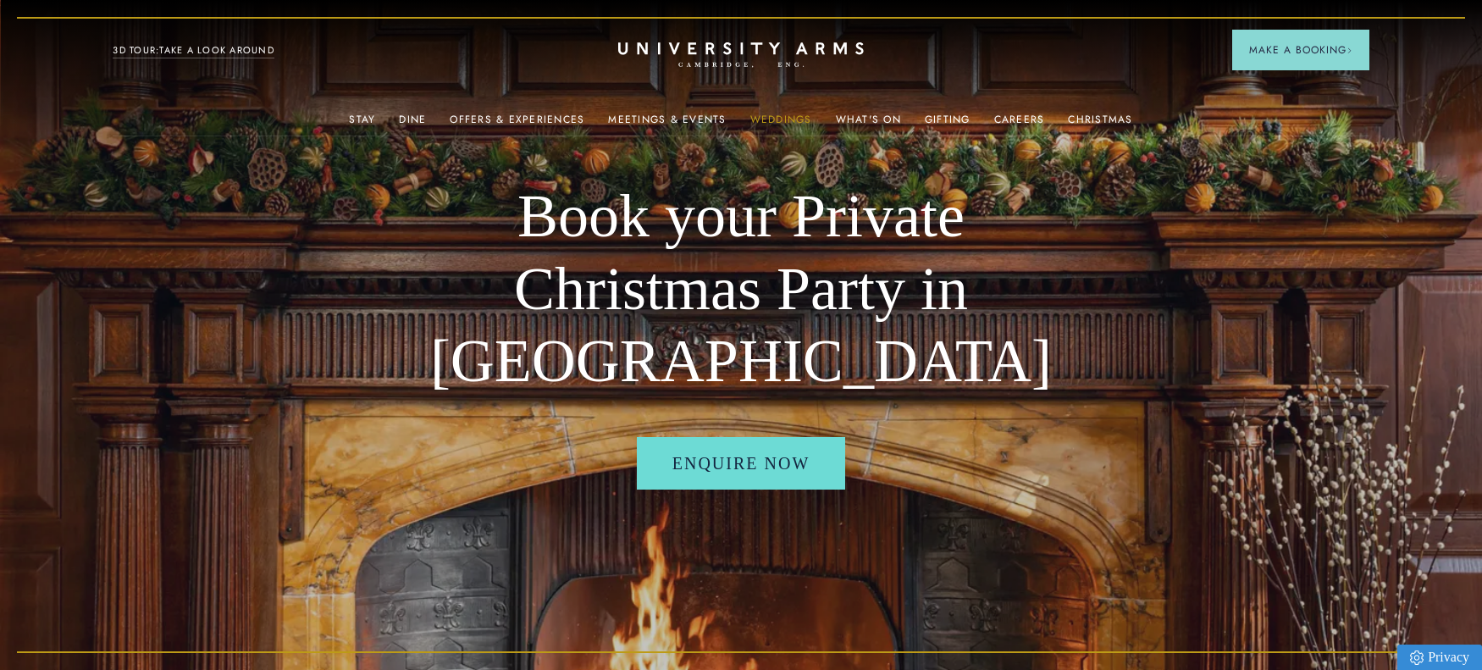
click at [764, 125] on link "Weddings" at bounding box center [781, 125] width 62 height 22
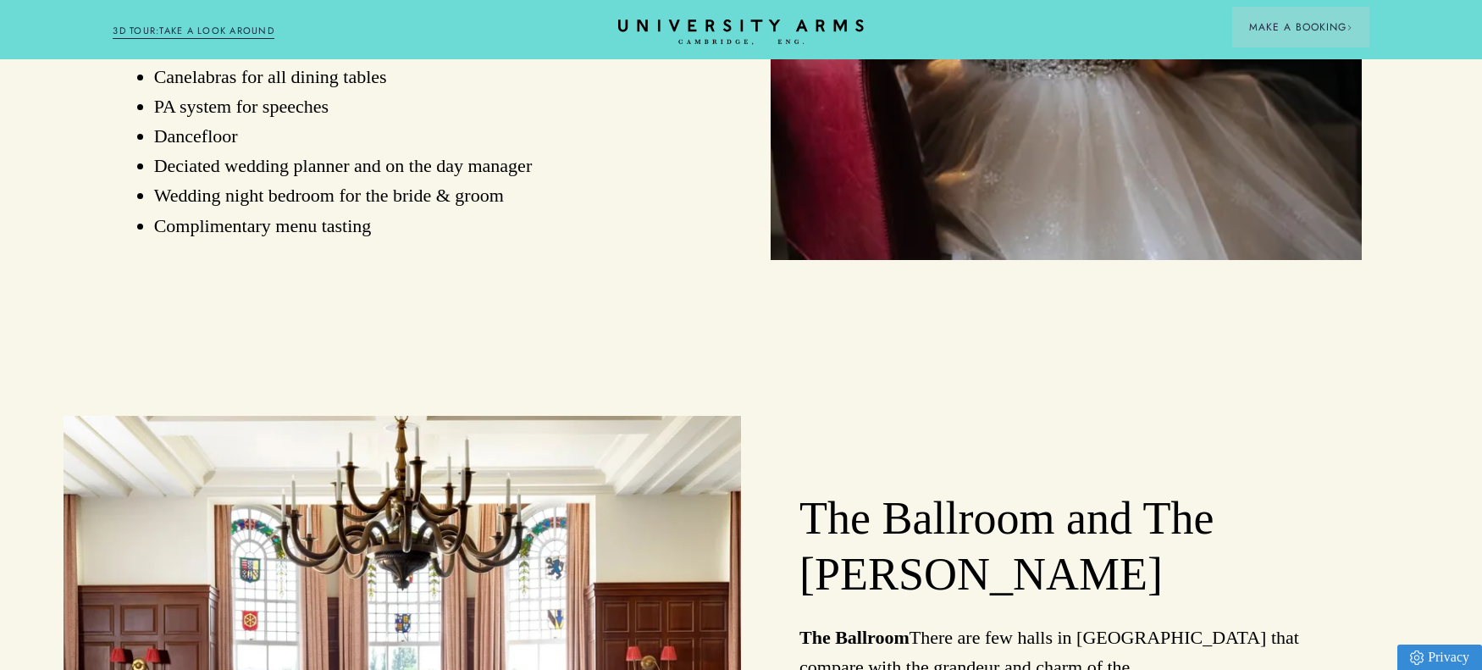
scroll to position [2166, 0]
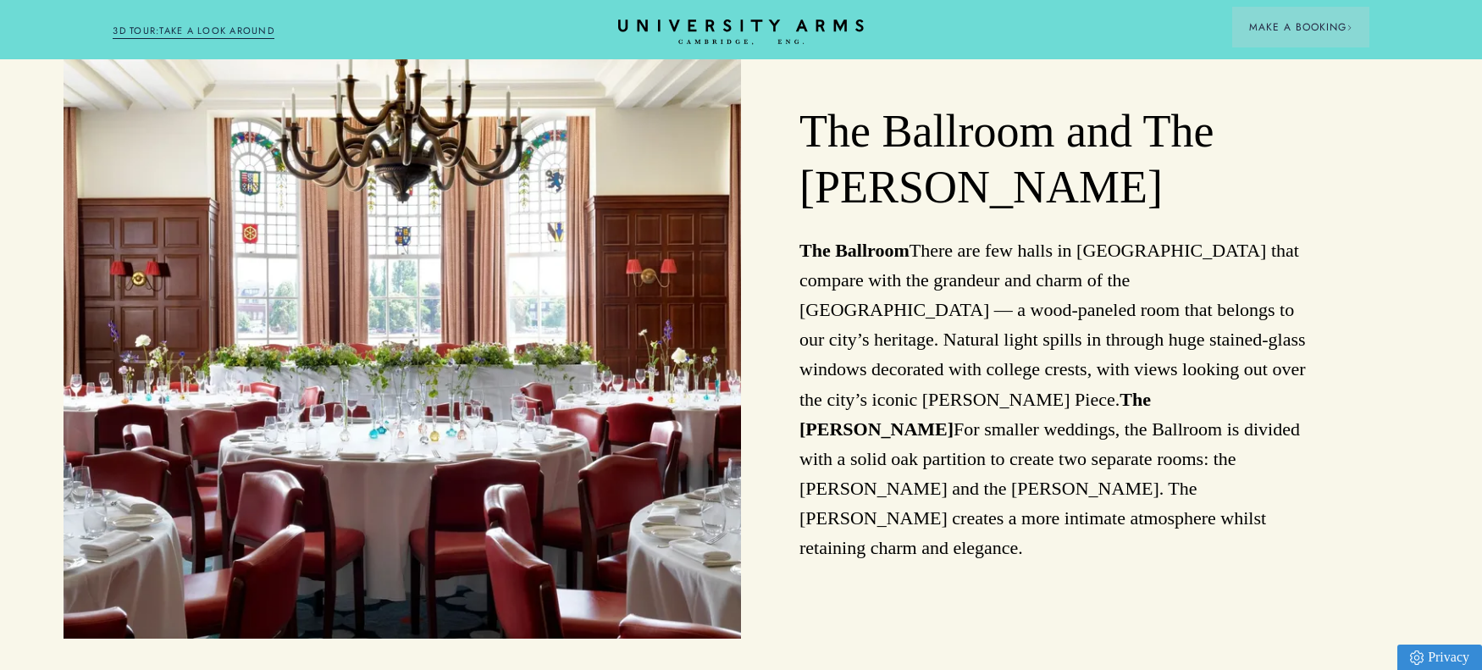
drag, startPoint x: 1485, startPoint y: 185, endPoint x: 1411, endPoint y: 189, distance: 73.8
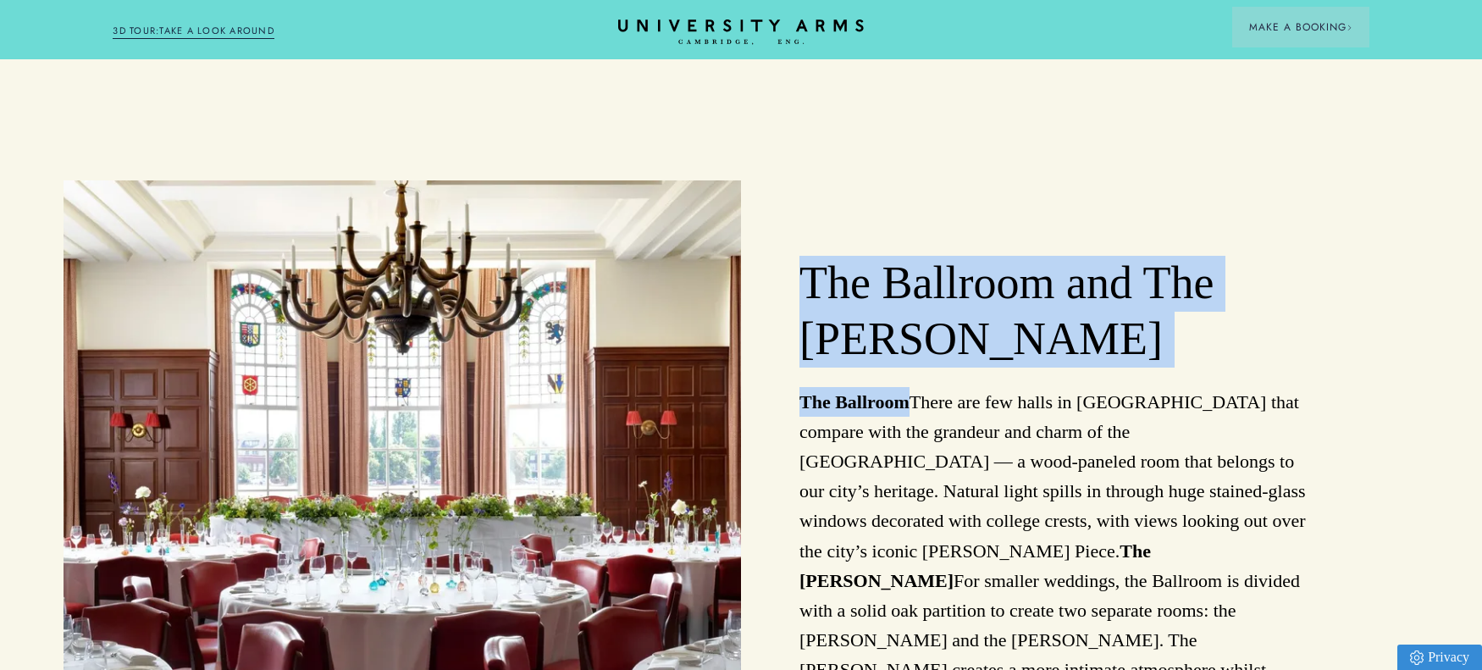
scroll to position [2212, 0]
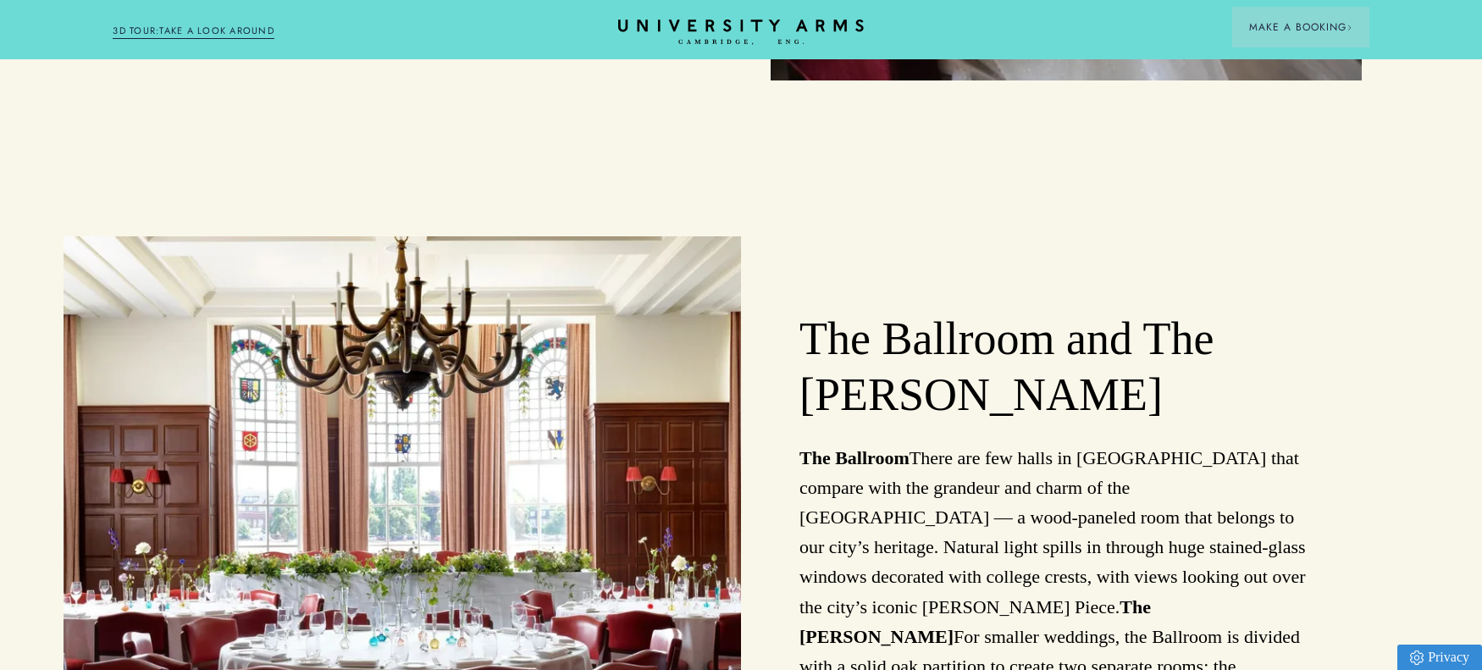
drag, startPoint x: 1490, startPoint y: 382, endPoint x: 1468, endPoint y: 219, distance: 165.0
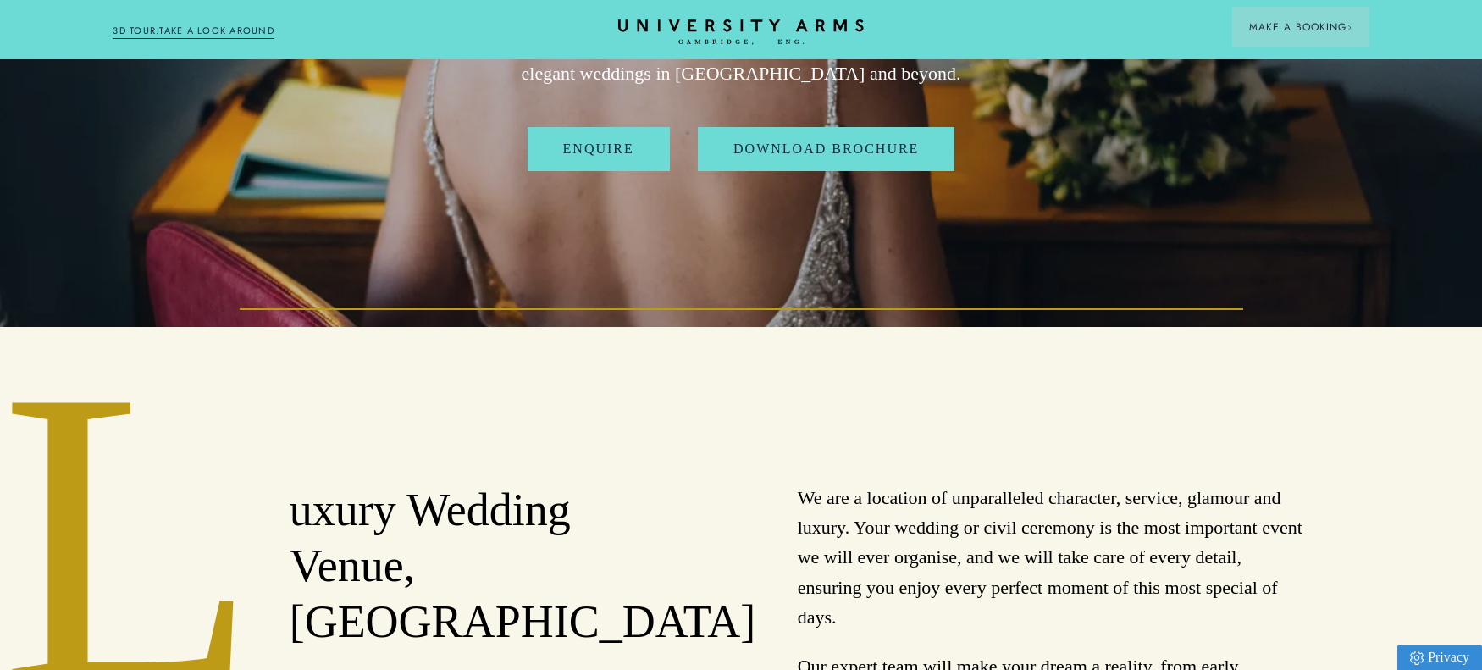
scroll to position [0, 0]
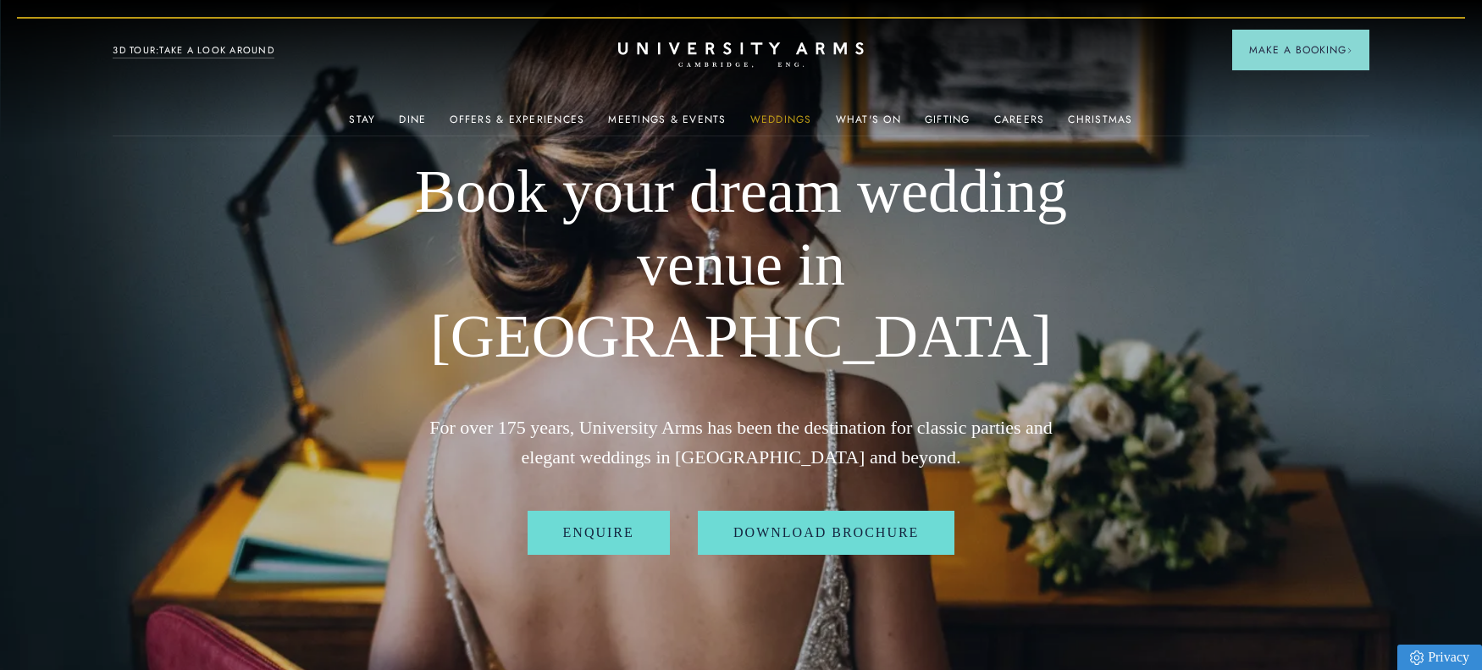
click at [766, 114] on link "Weddings" at bounding box center [781, 125] width 62 height 22
click at [1032, 114] on link "Careers" at bounding box center [1019, 125] width 51 height 22
